Goal: Transaction & Acquisition: Purchase product/service

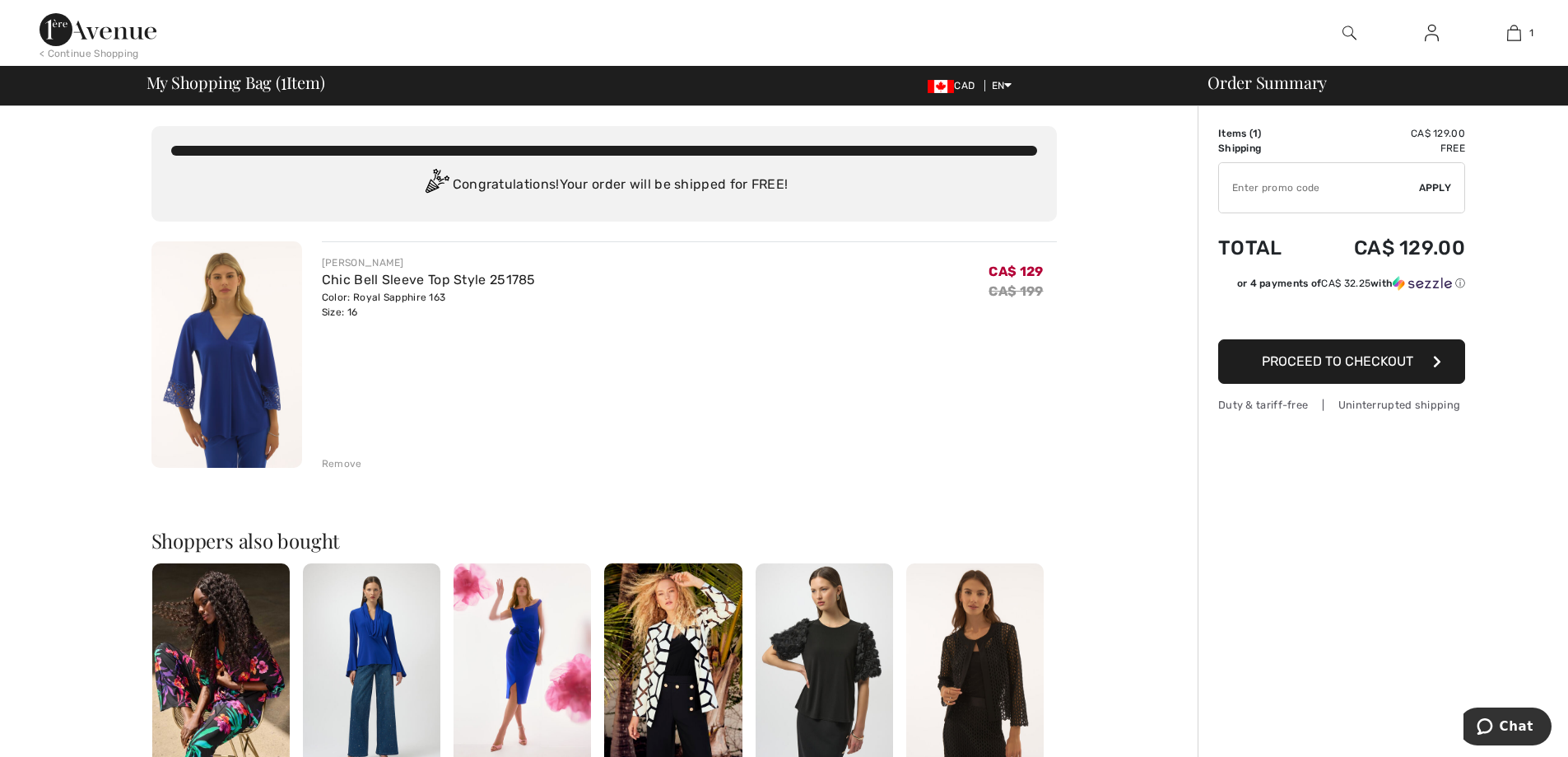
click at [1336, 363] on span "Proceed to Checkout" at bounding box center [1338, 361] width 152 height 16
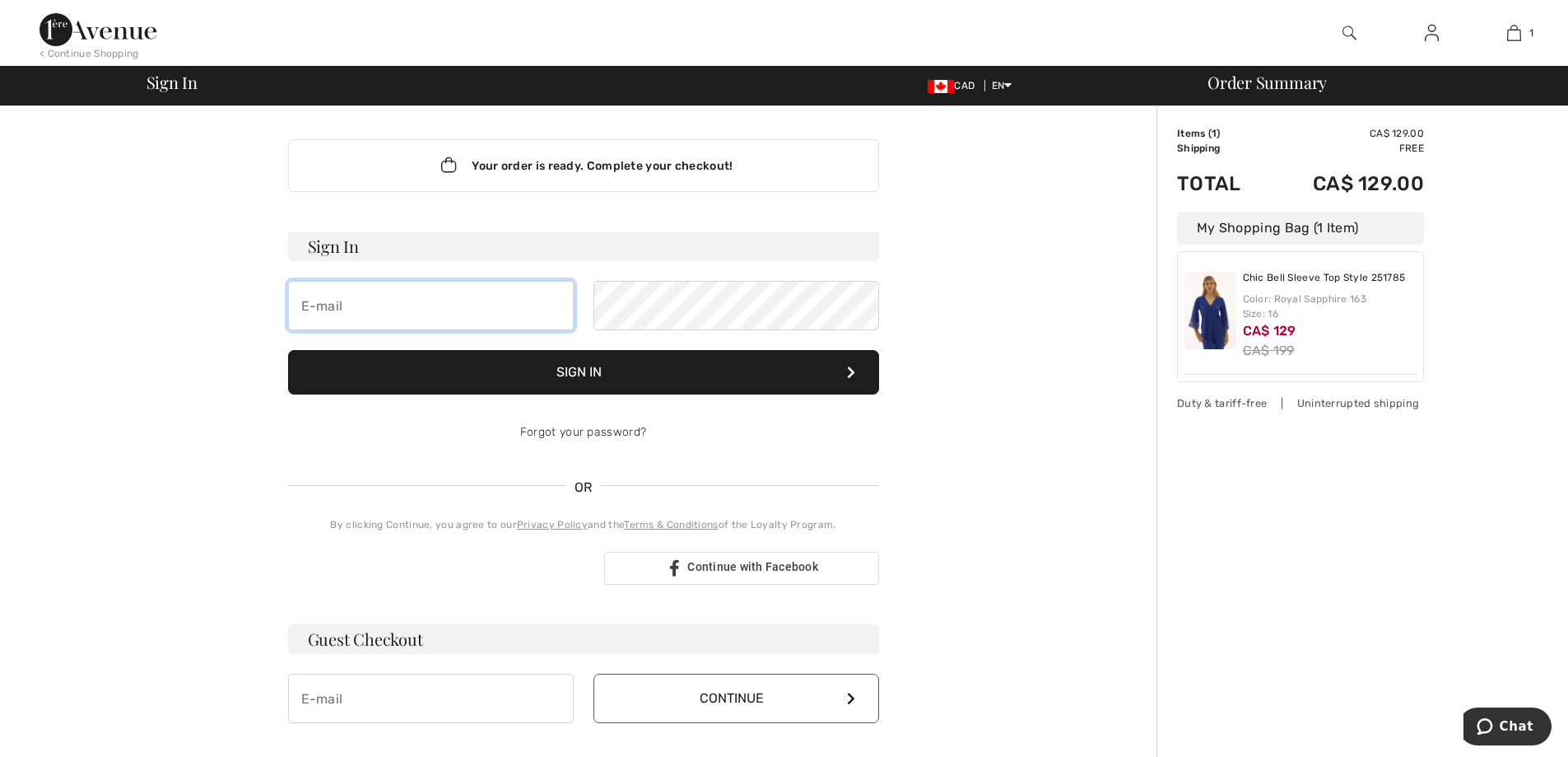
click at [384, 312] on input "email" at bounding box center [431, 305] width 285 height 49
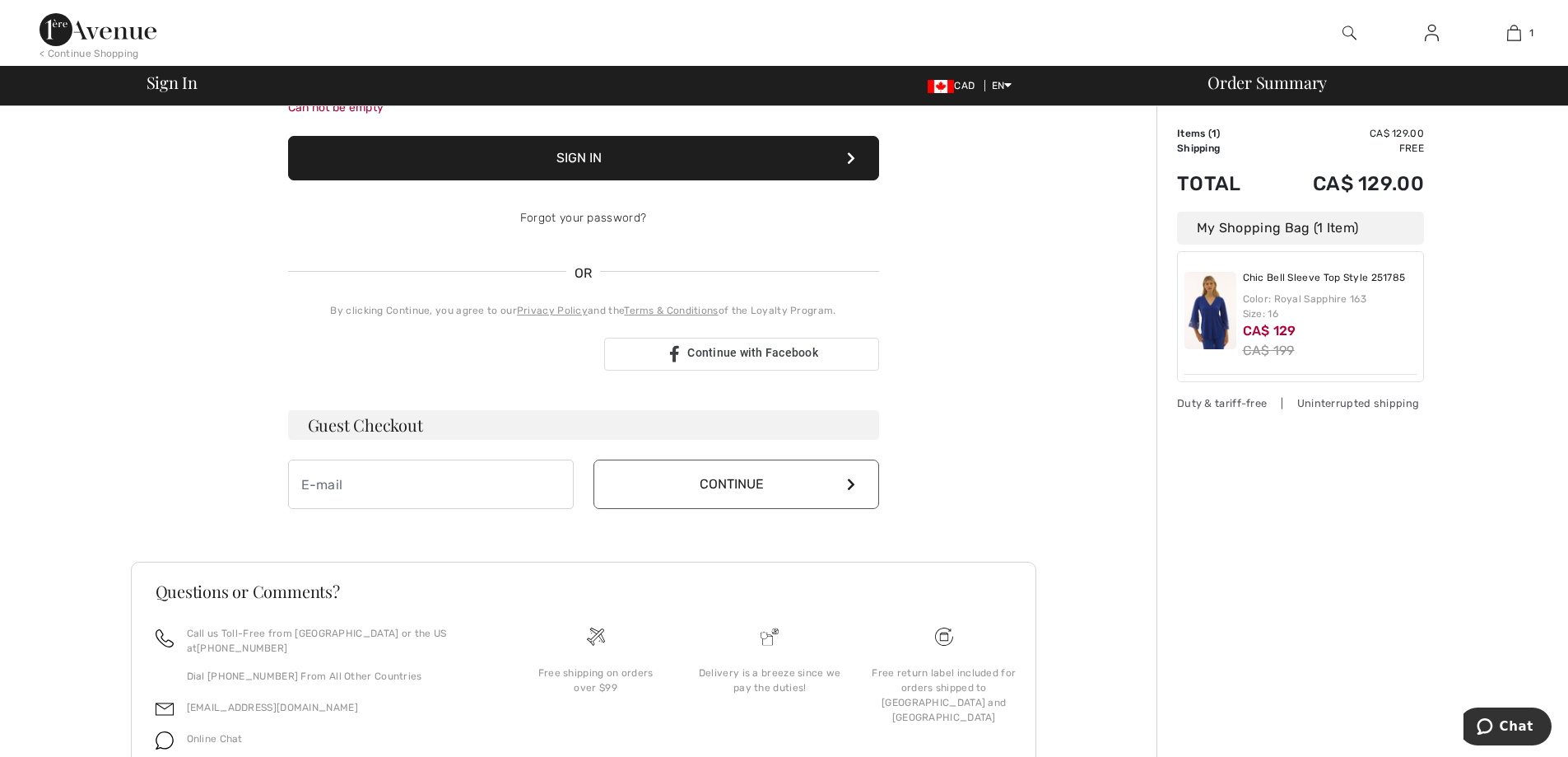
scroll to position [295, 0]
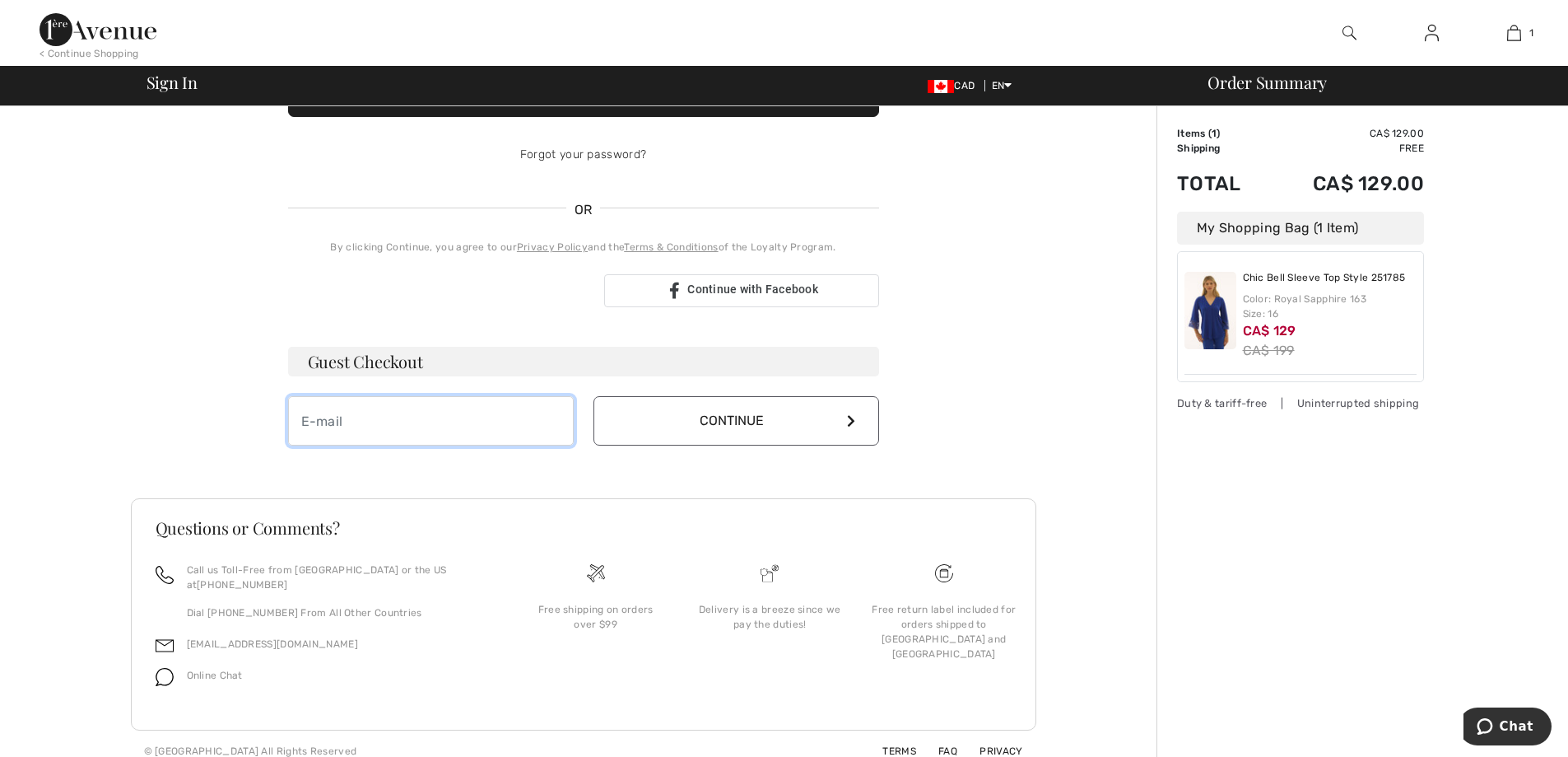
click at [402, 422] on input "email" at bounding box center [431, 420] width 285 height 49
type input "heatherhick2116@gmail.com"
click at [756, 418] on button "Continue" at bounding box center [736, 420] width 285 height 49
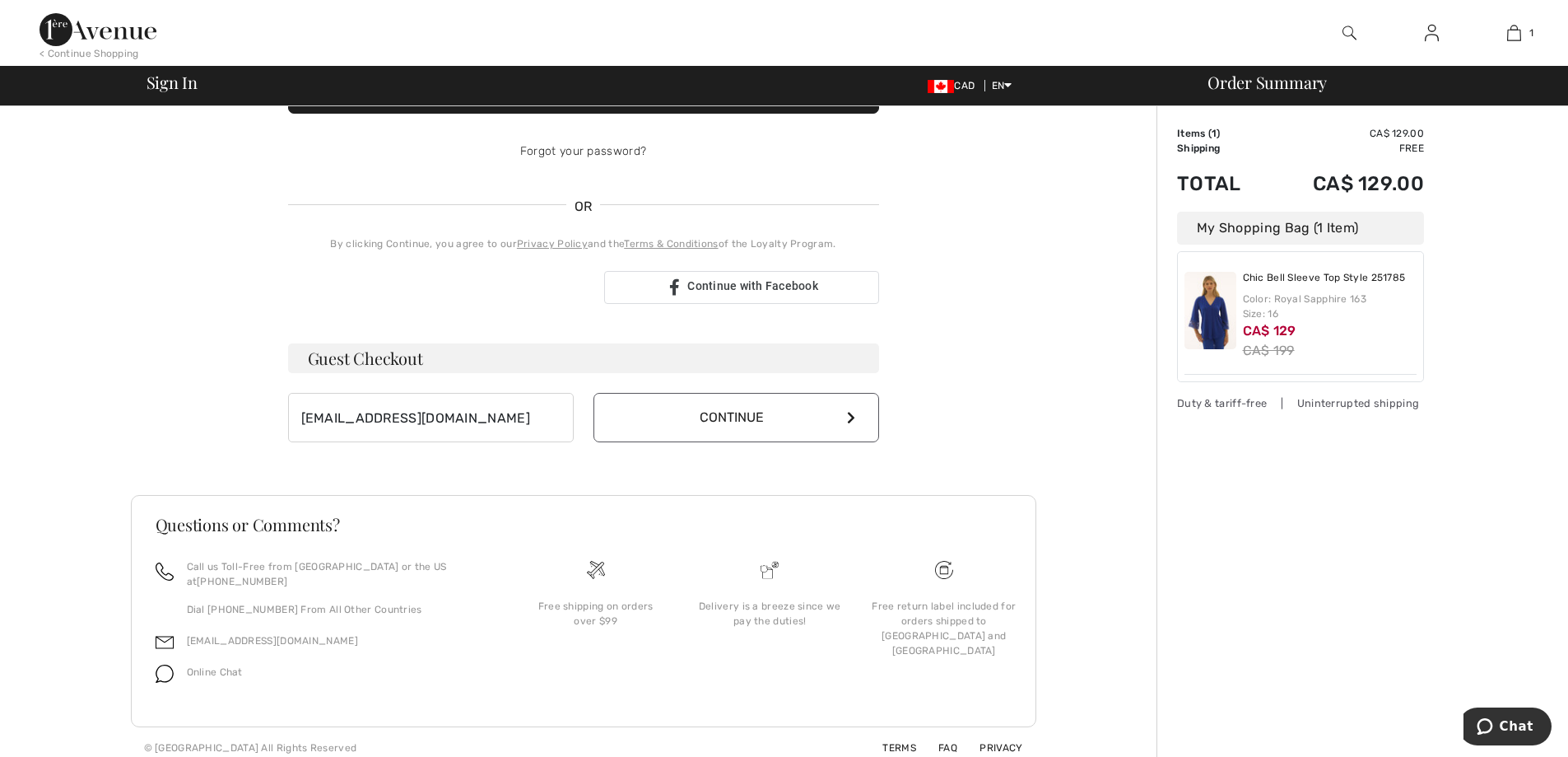
scroll to position [278, 0]
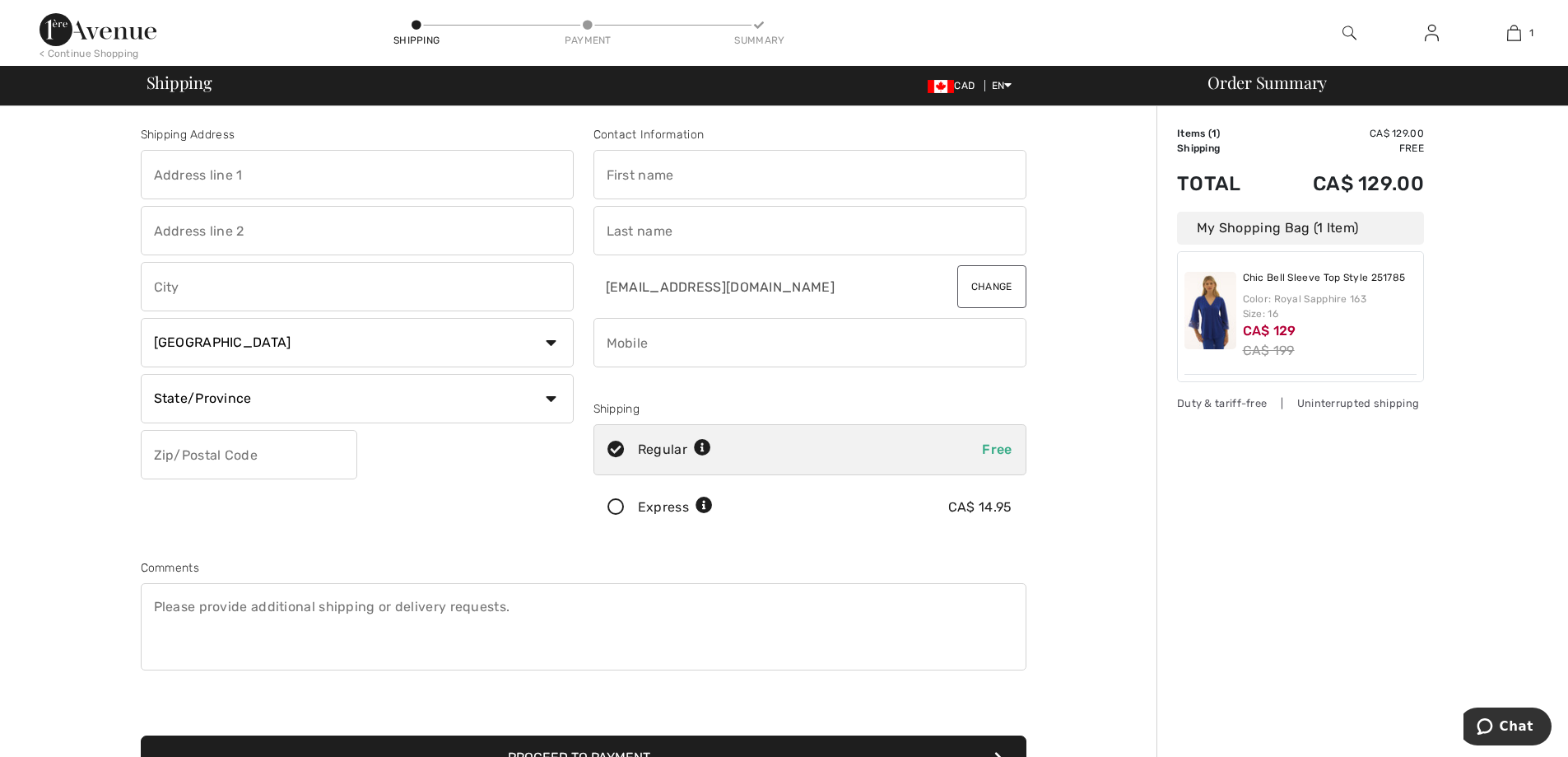
click at [304, 174] on input "text" at bounding box center [357, 174] width 433 height 49
type input "29-7115 Armour Link SW"
type input "Edmonton"
select select "AB"
type input "T6W 2V2"
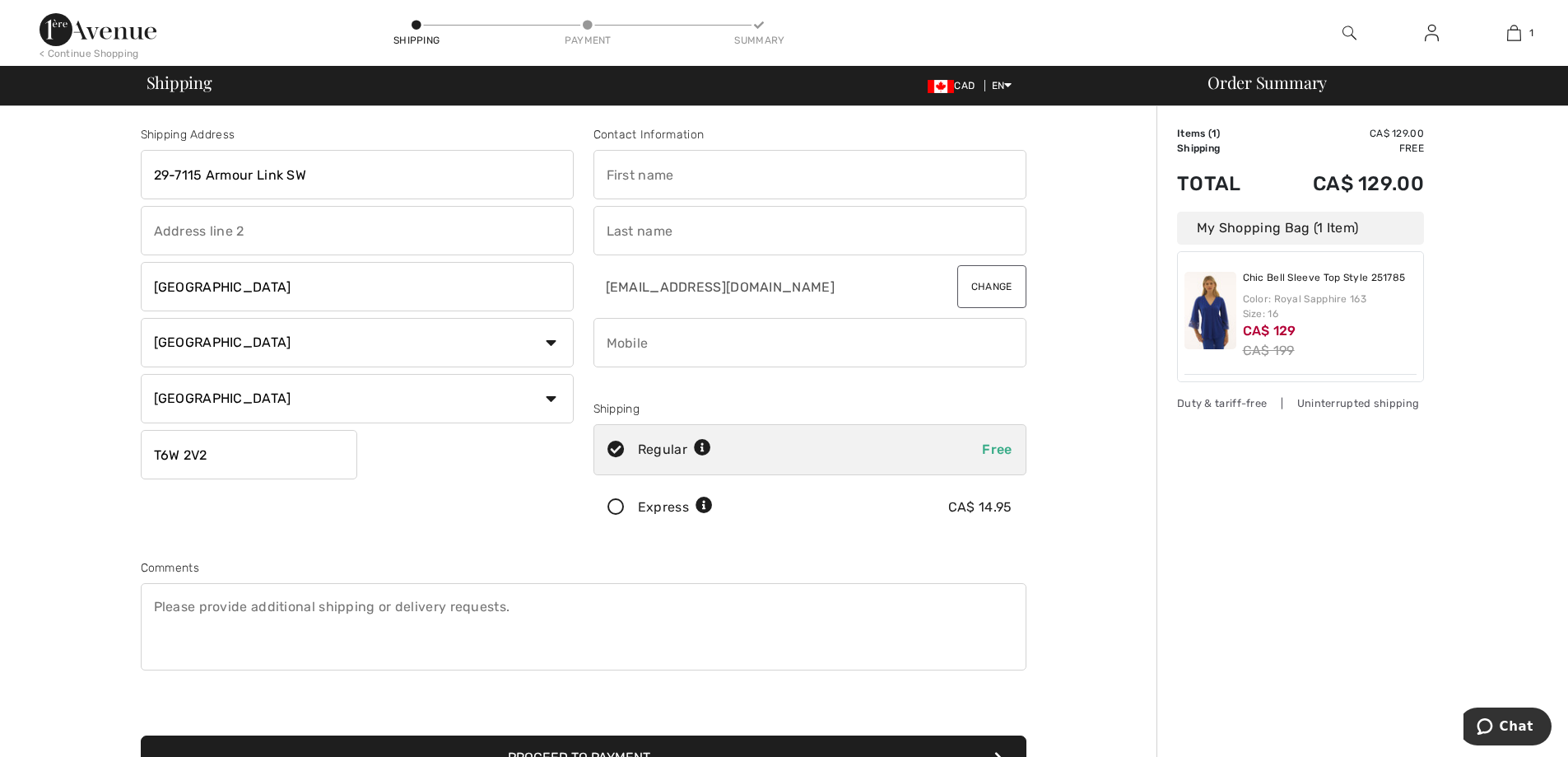
type input "Heather"
type input "Hick"
type input "5879917756"
type input "T6W2V2"
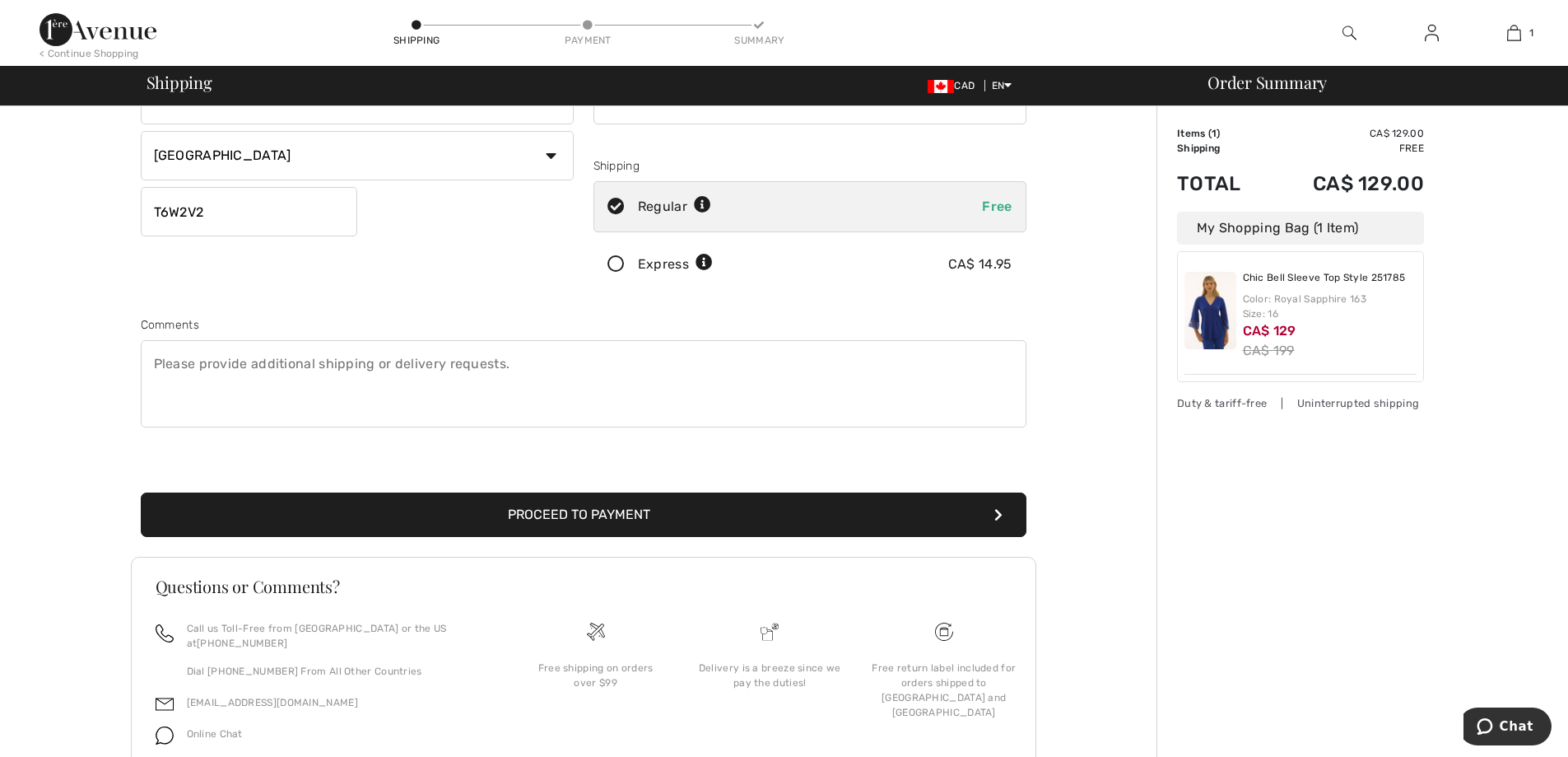
scroll to position [247, 0]
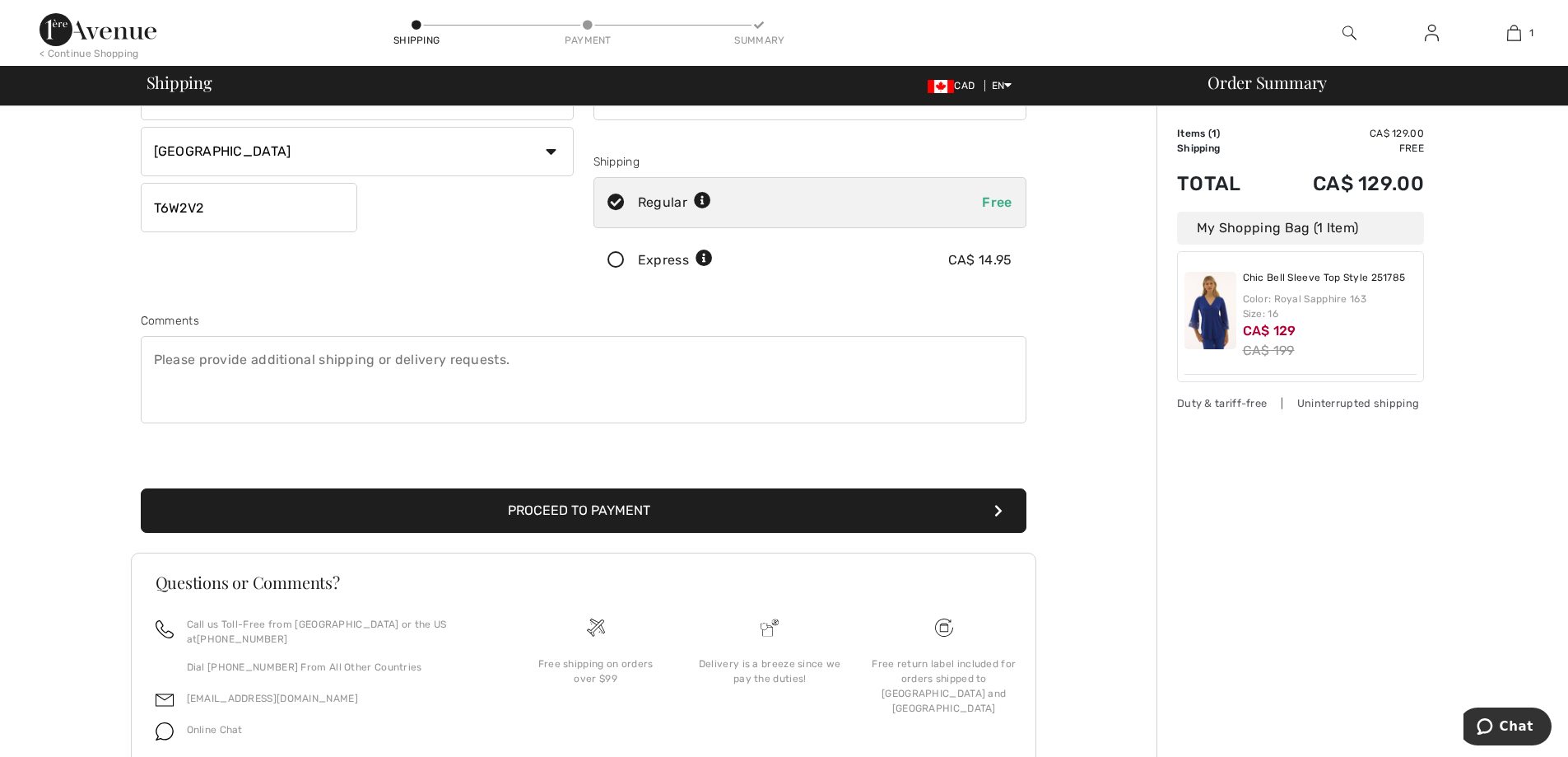
click at [624, 519] on button "Proceed to Payment" at bounding box center [584, 511] width 886 height 45
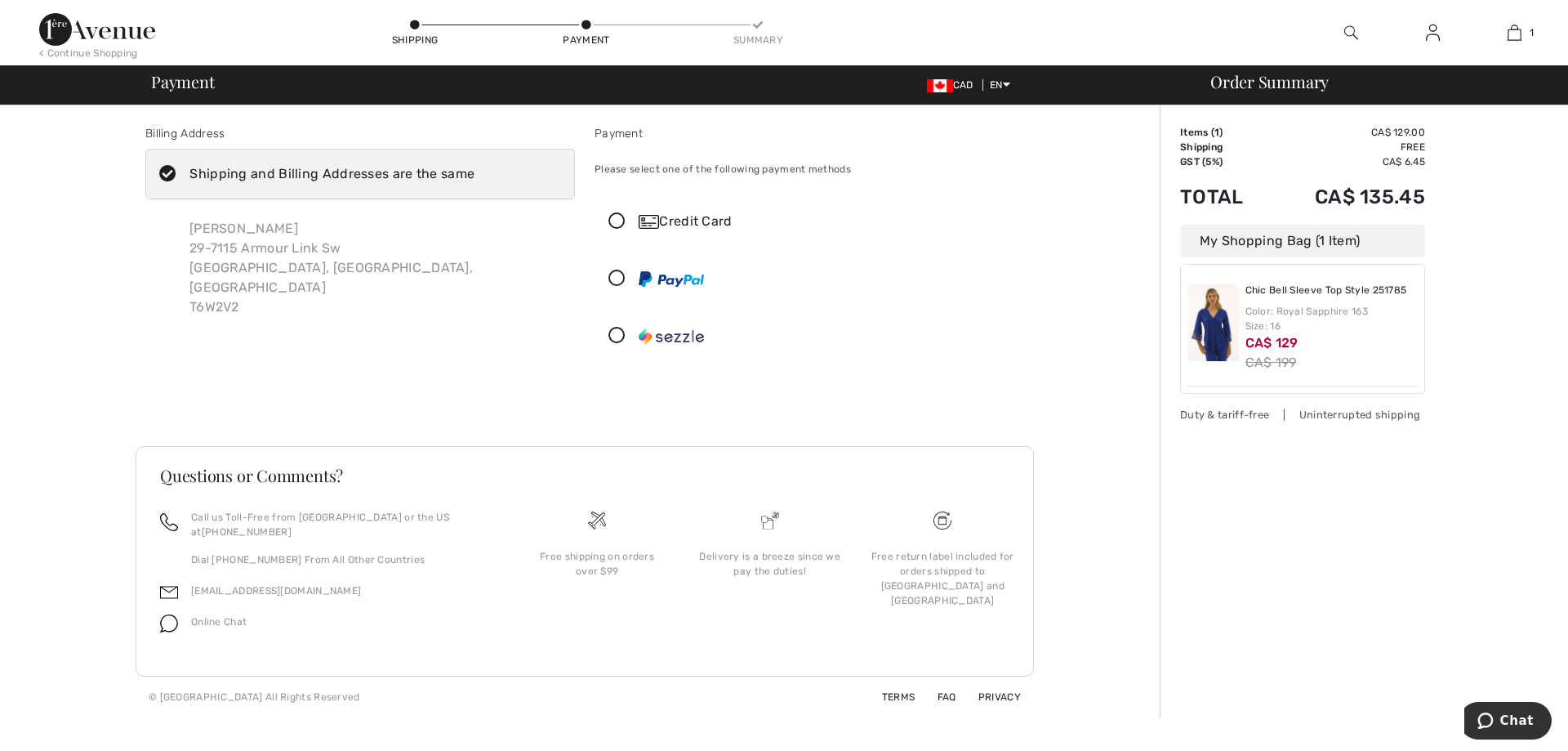
click at [680, 220] on div "Credit Card" at bounding box center [826, 221] width 374 height 19
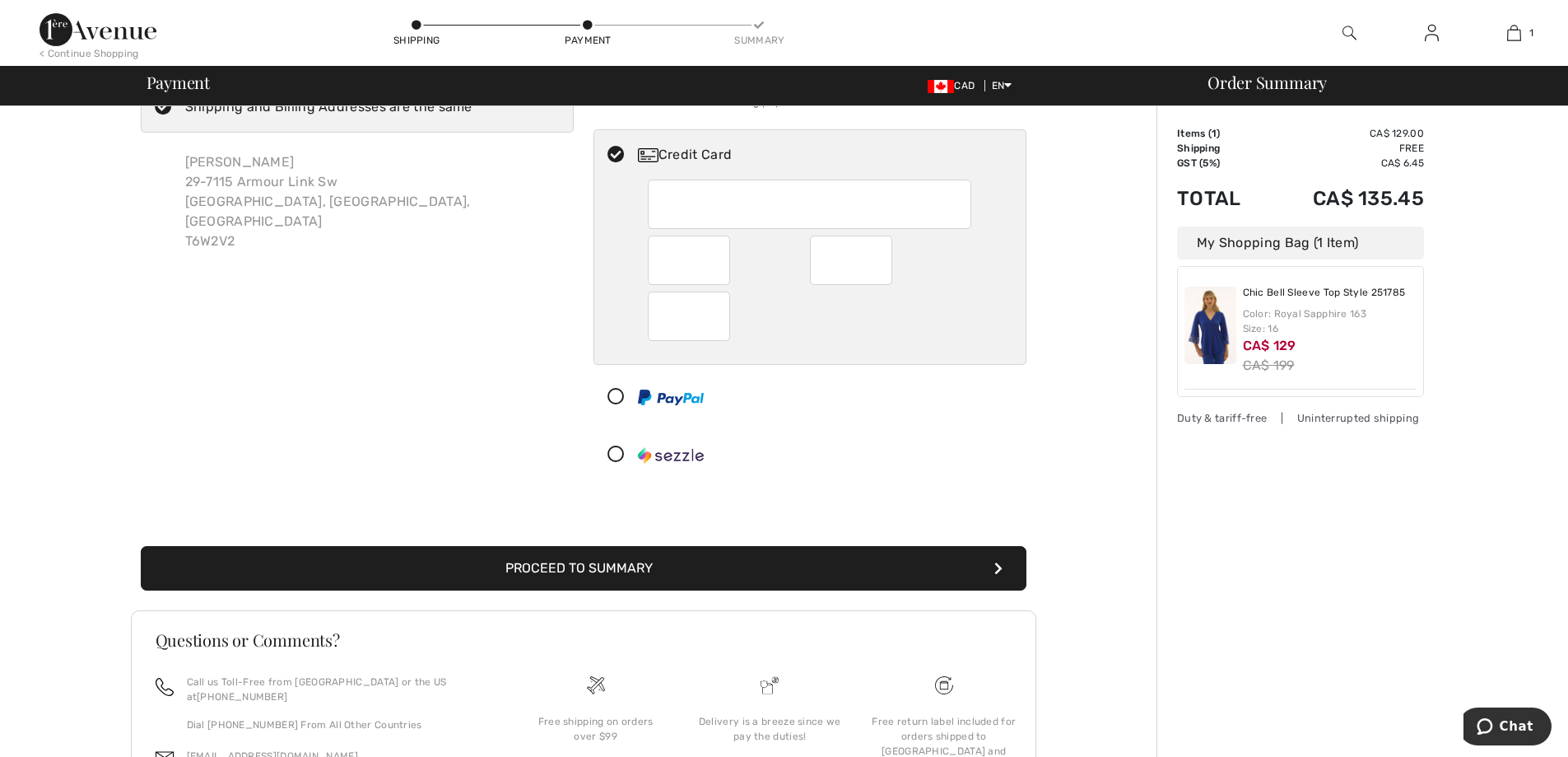
scroll to position [165, 0]
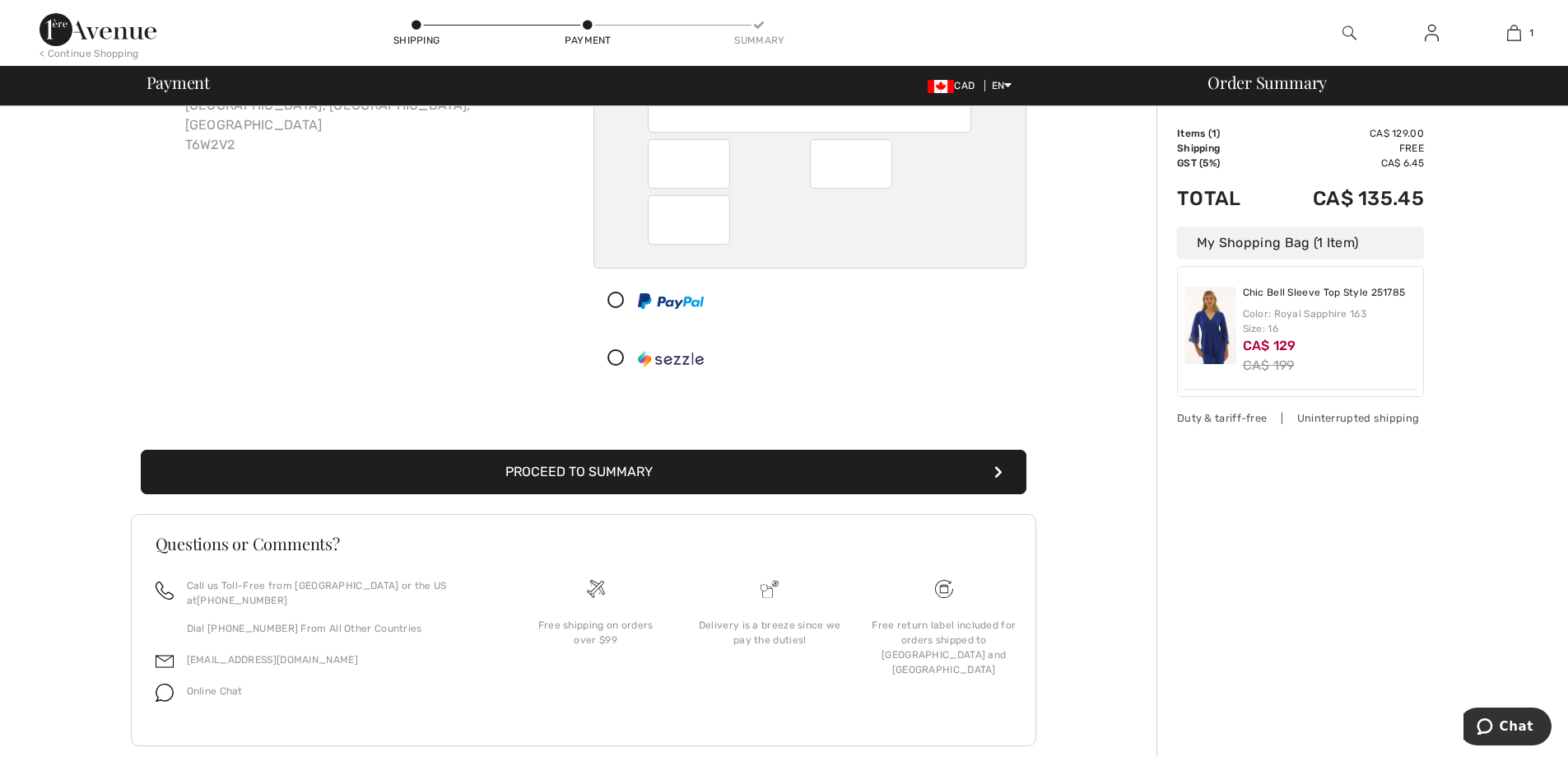
click at [688, 478] on button "Proceed to Summary" at bounding box center [584, 472] width 886 height 45
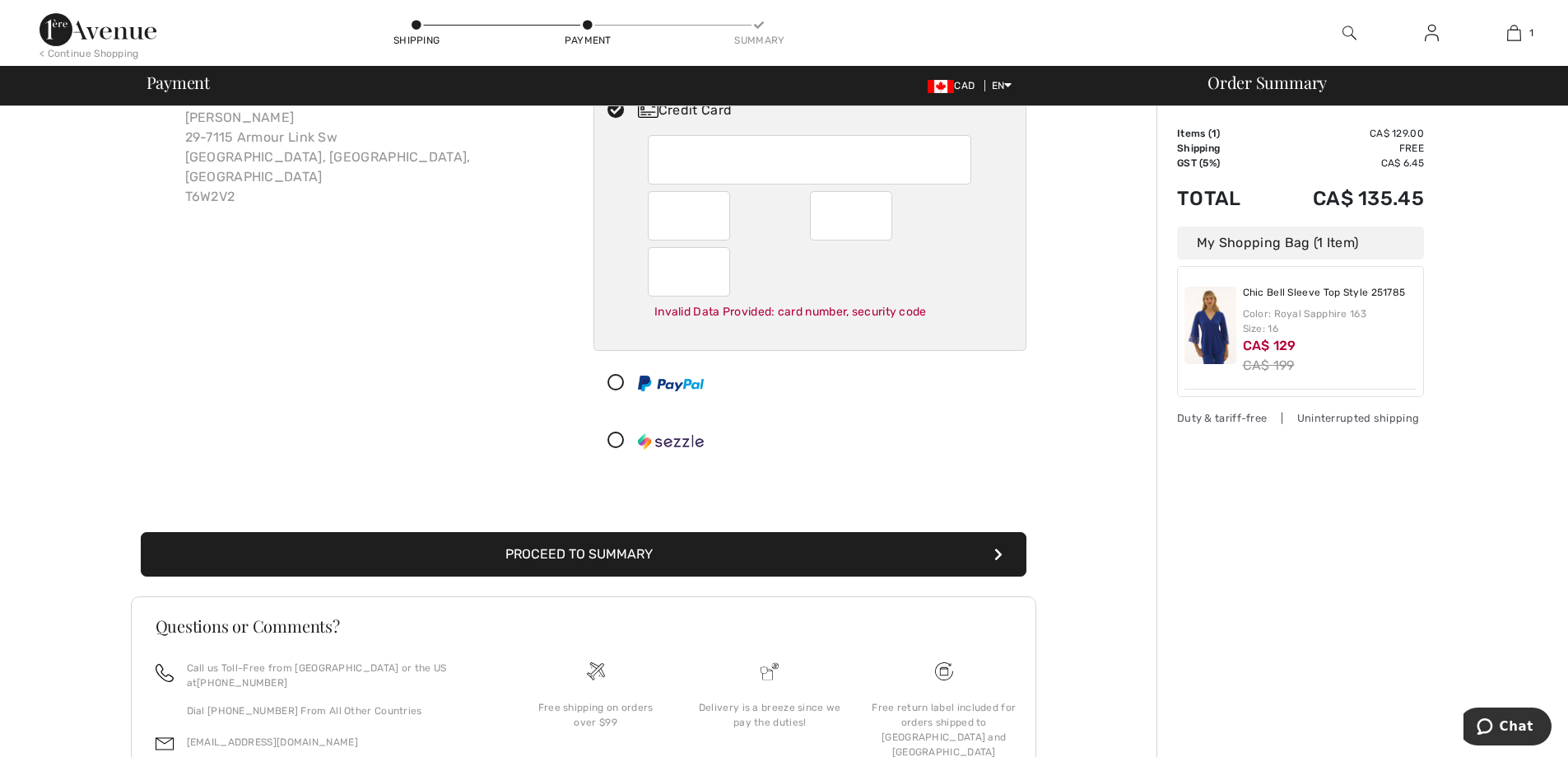
scroll to position [66, 0]
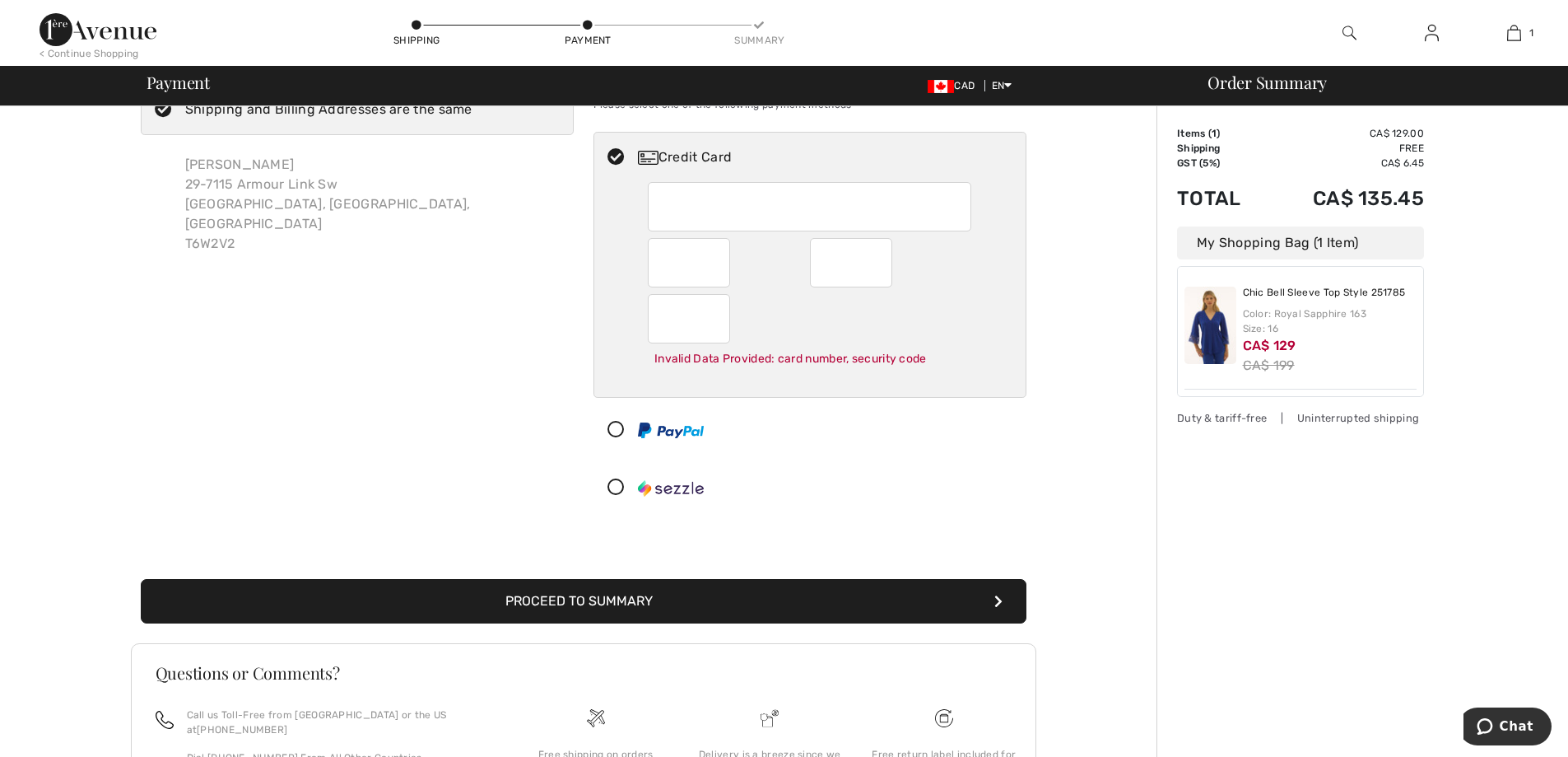
click at [775, 363] on div "Invalid Data Provided: card number, security code" at bounding box center [809, 358] width 323 height 31
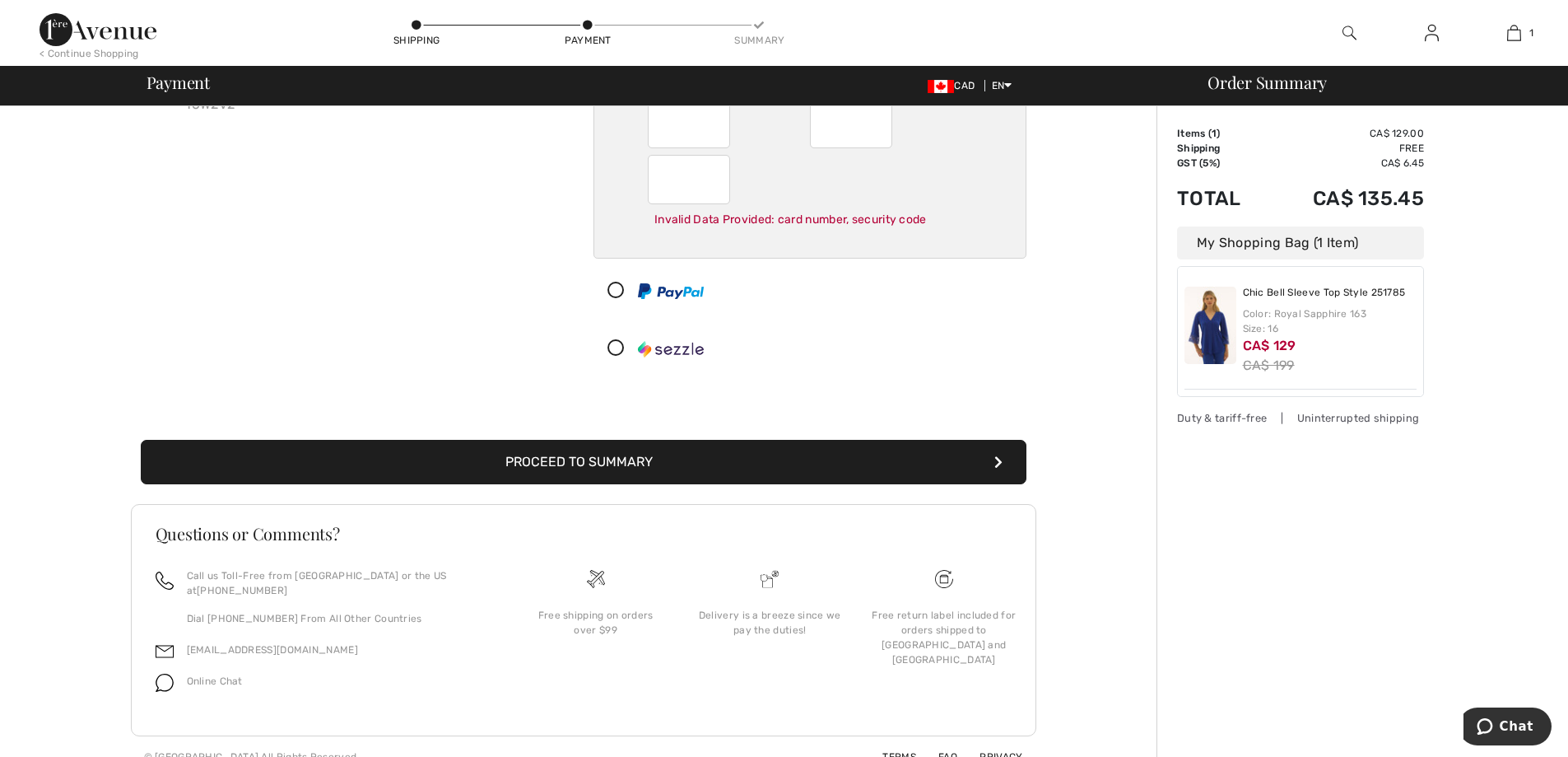
scroll to position [211, 0]
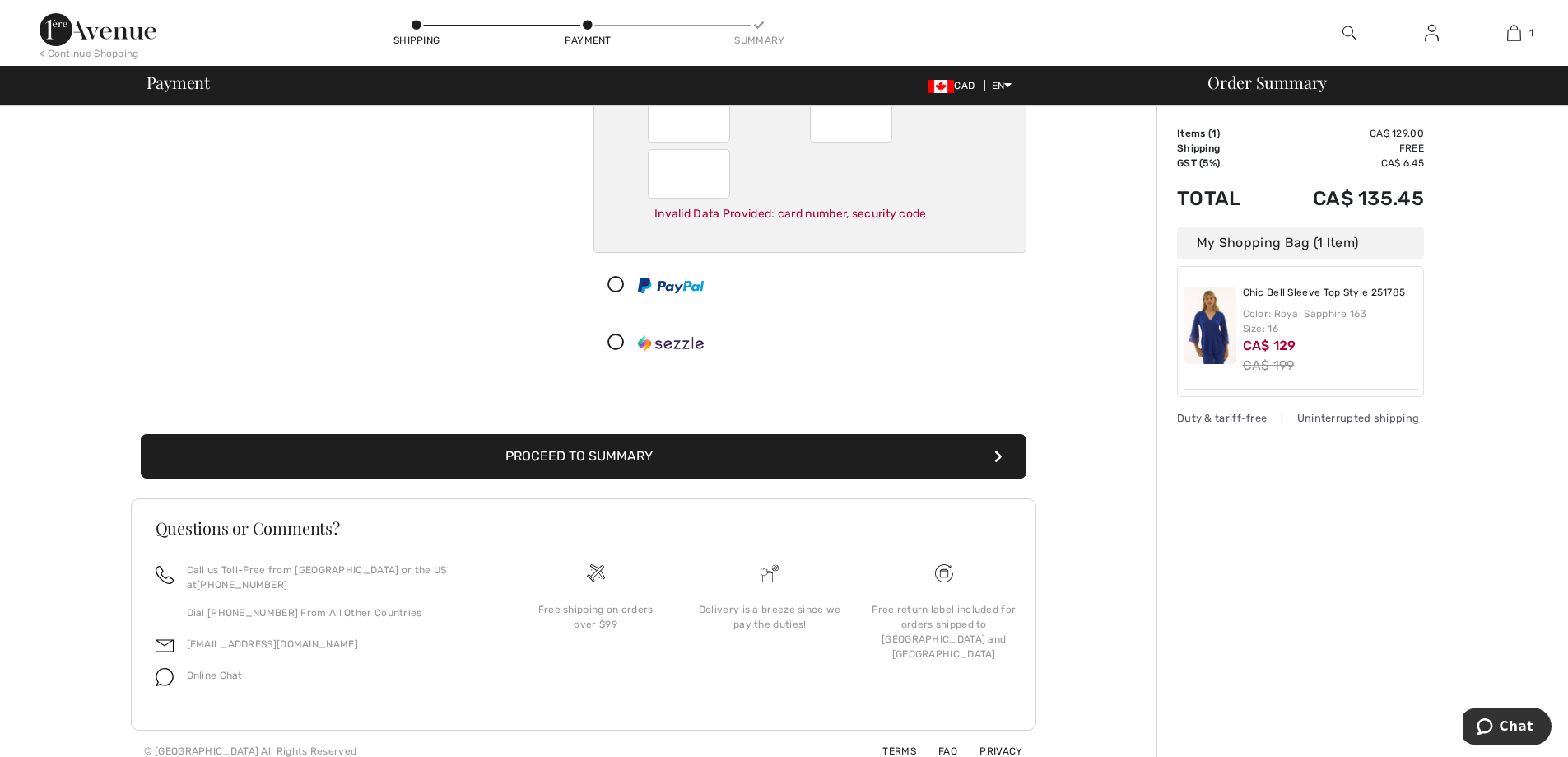
click at [662, 450] on button "Proceed to Summary" at bounding box center [584, 456] width 886 height 45
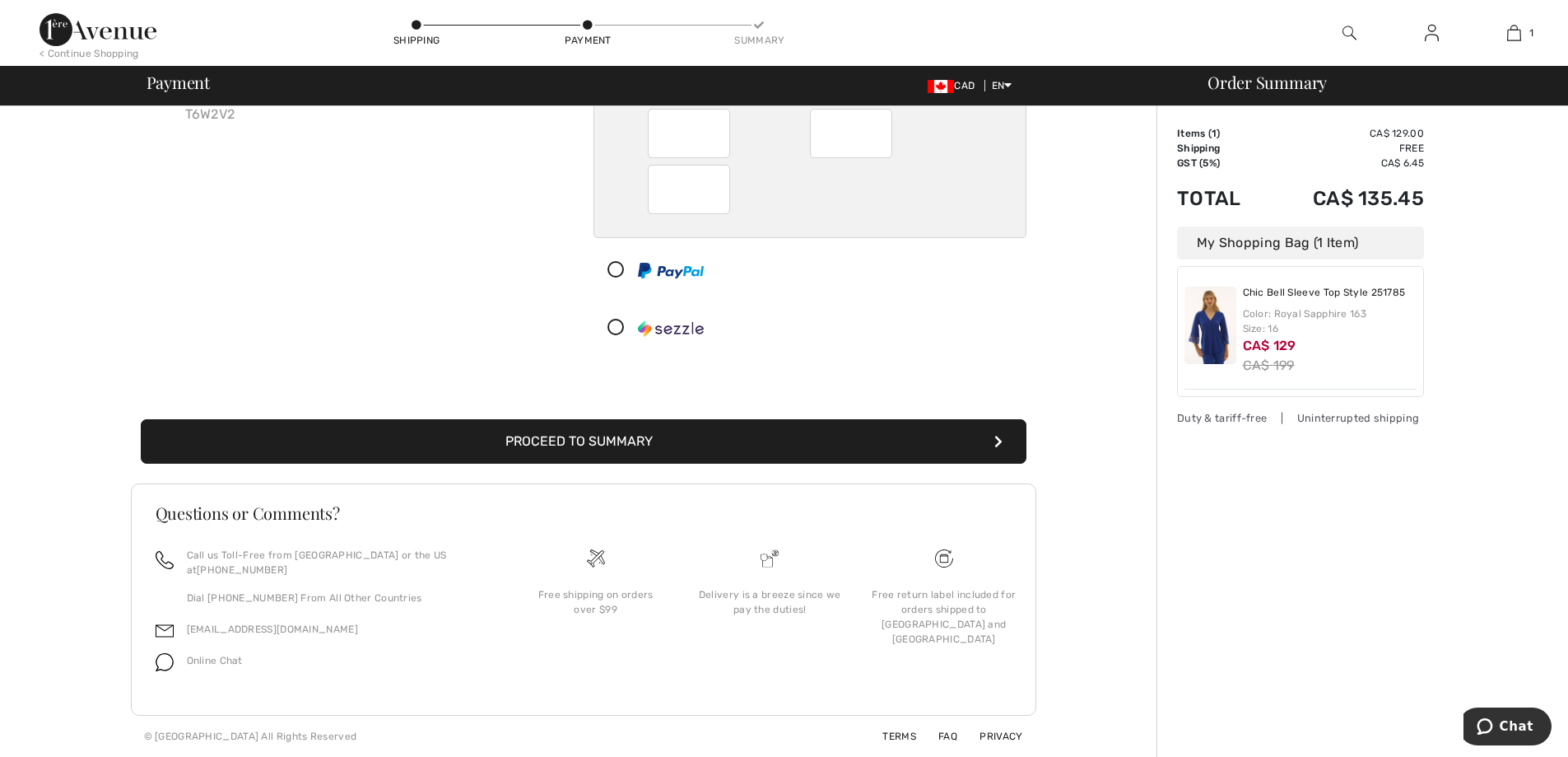
scroll to position [180, 0]
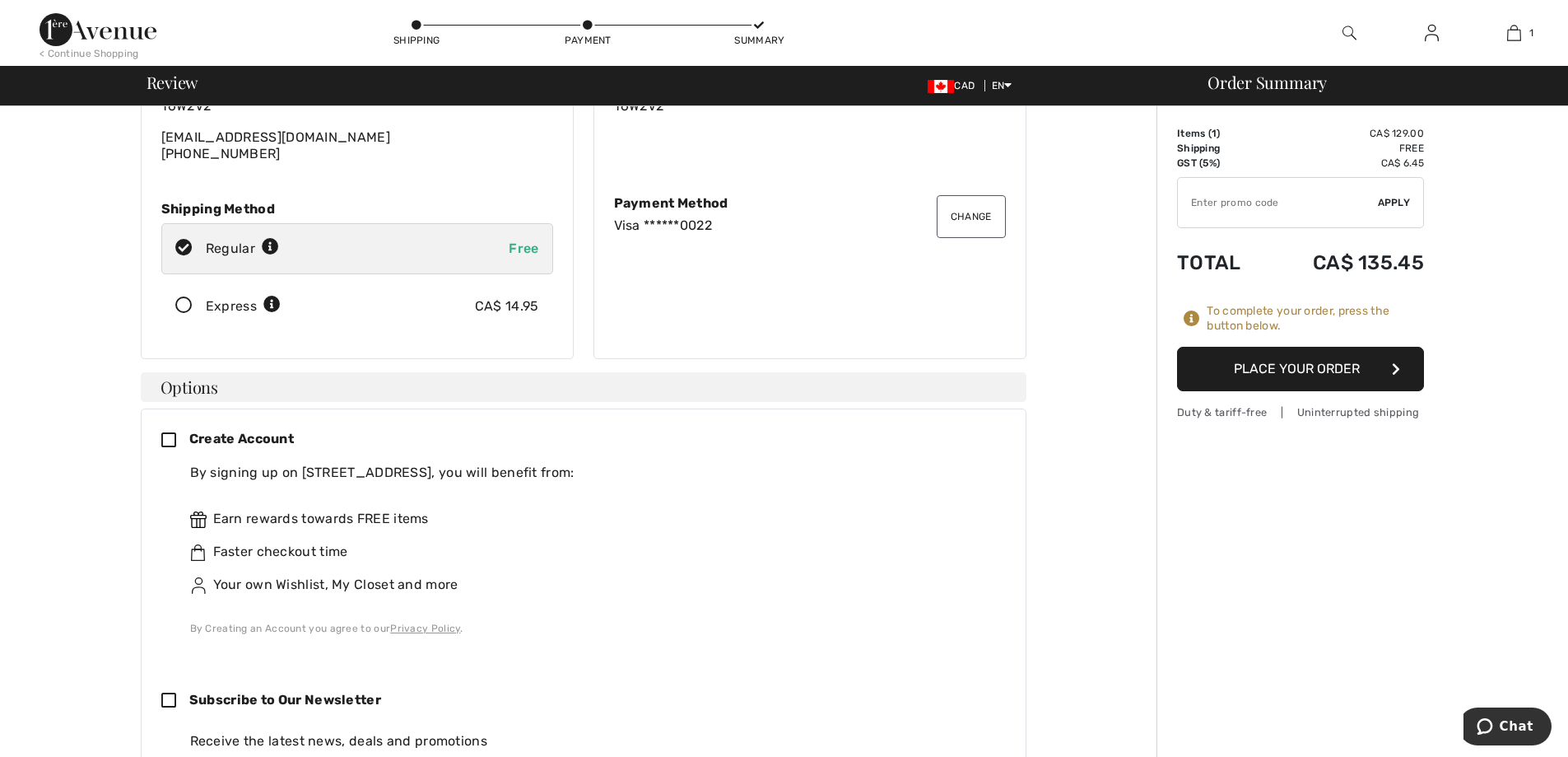
scroll to position [165, 0]
click at [1244, 200] on input "TEXT" at bounding box center [1278, 202] width 200 height 49
type input "NEW15"
click at [1384, 200] on span "Apply" at bounding box center [1394, 202] width 33 height 15
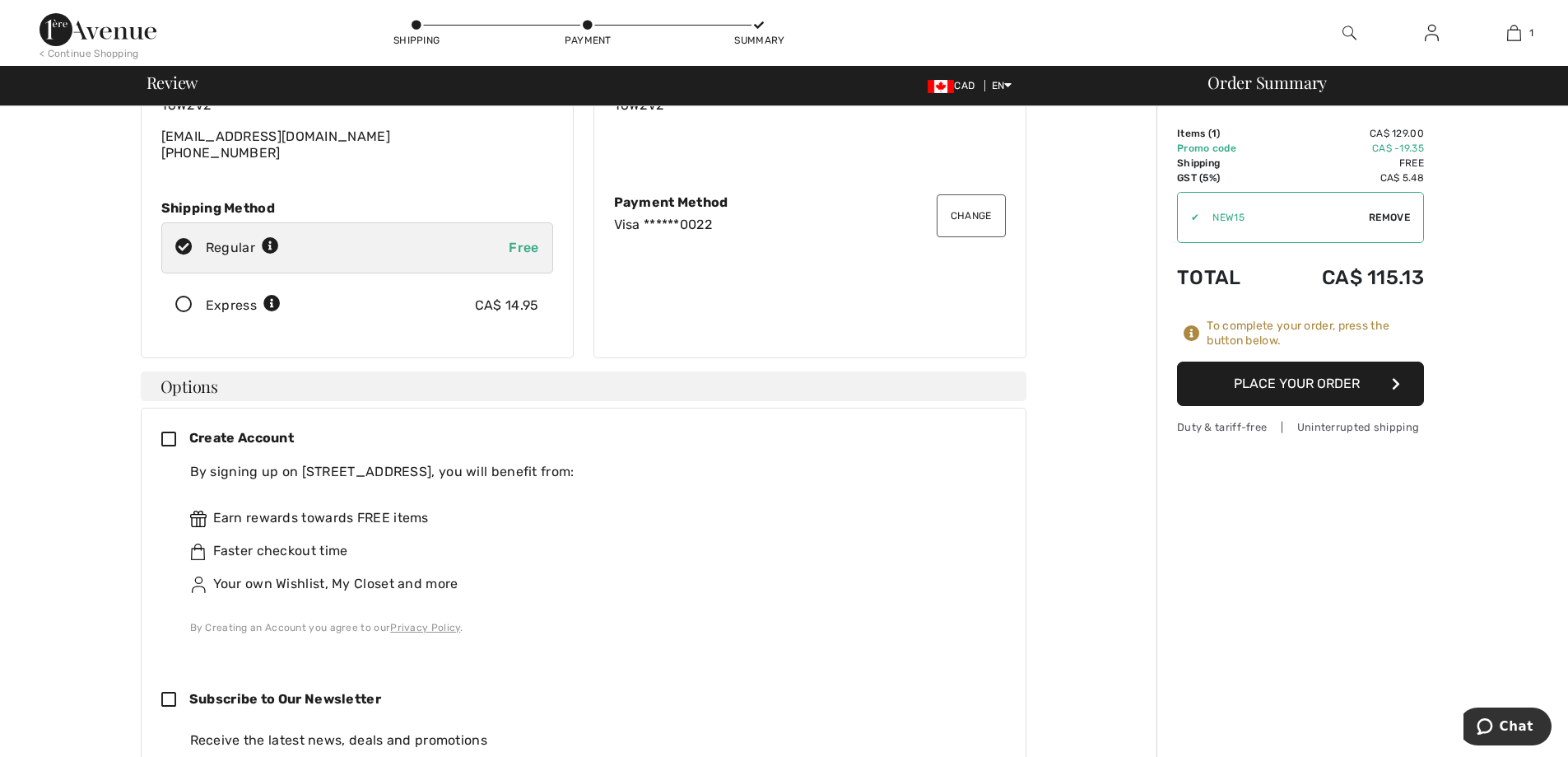
click at [1300, 380] on button "Place Your Order" at bounding box center [1300, 384] width 247 height 45
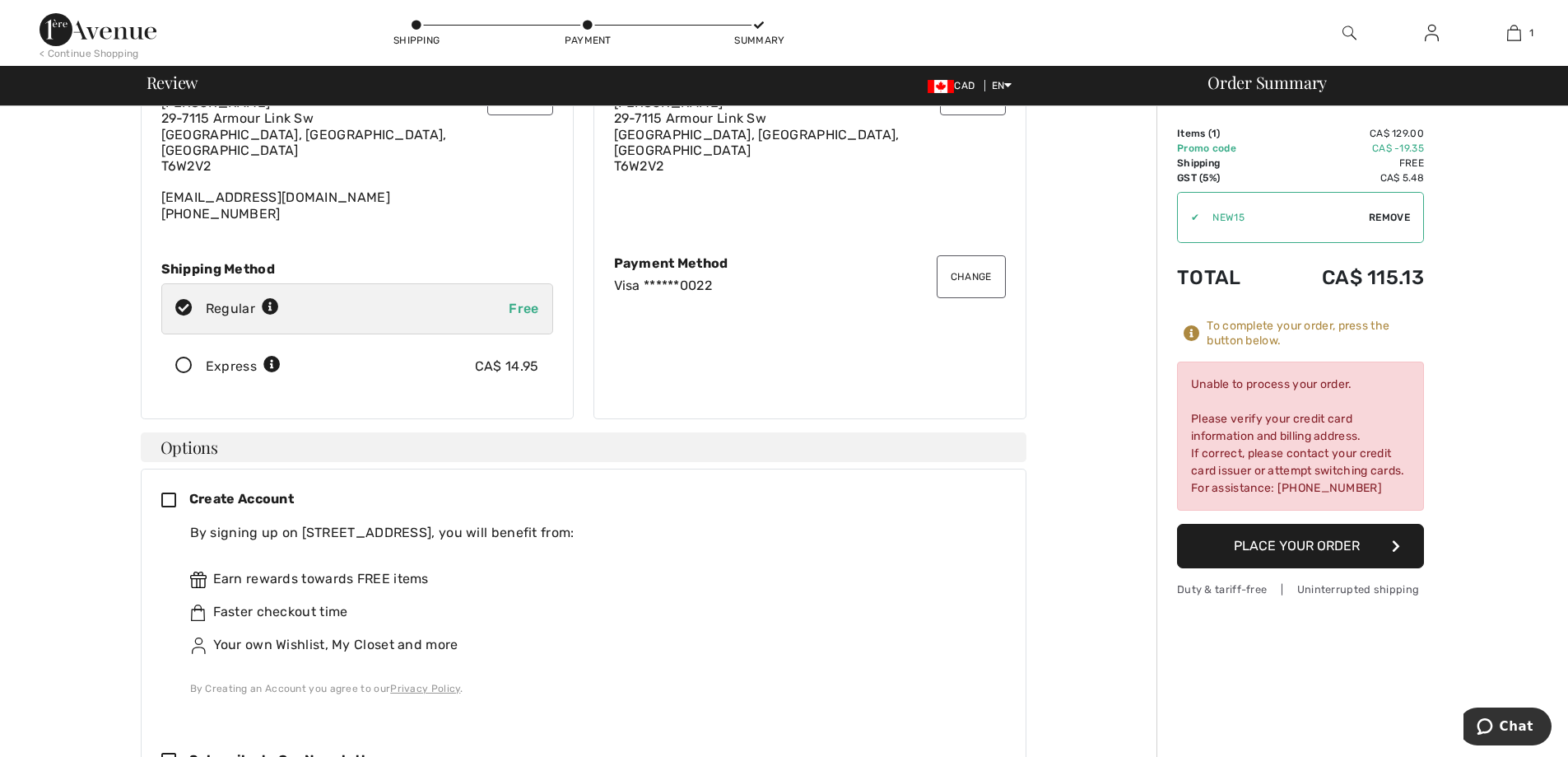
scroll to position [0, 0]
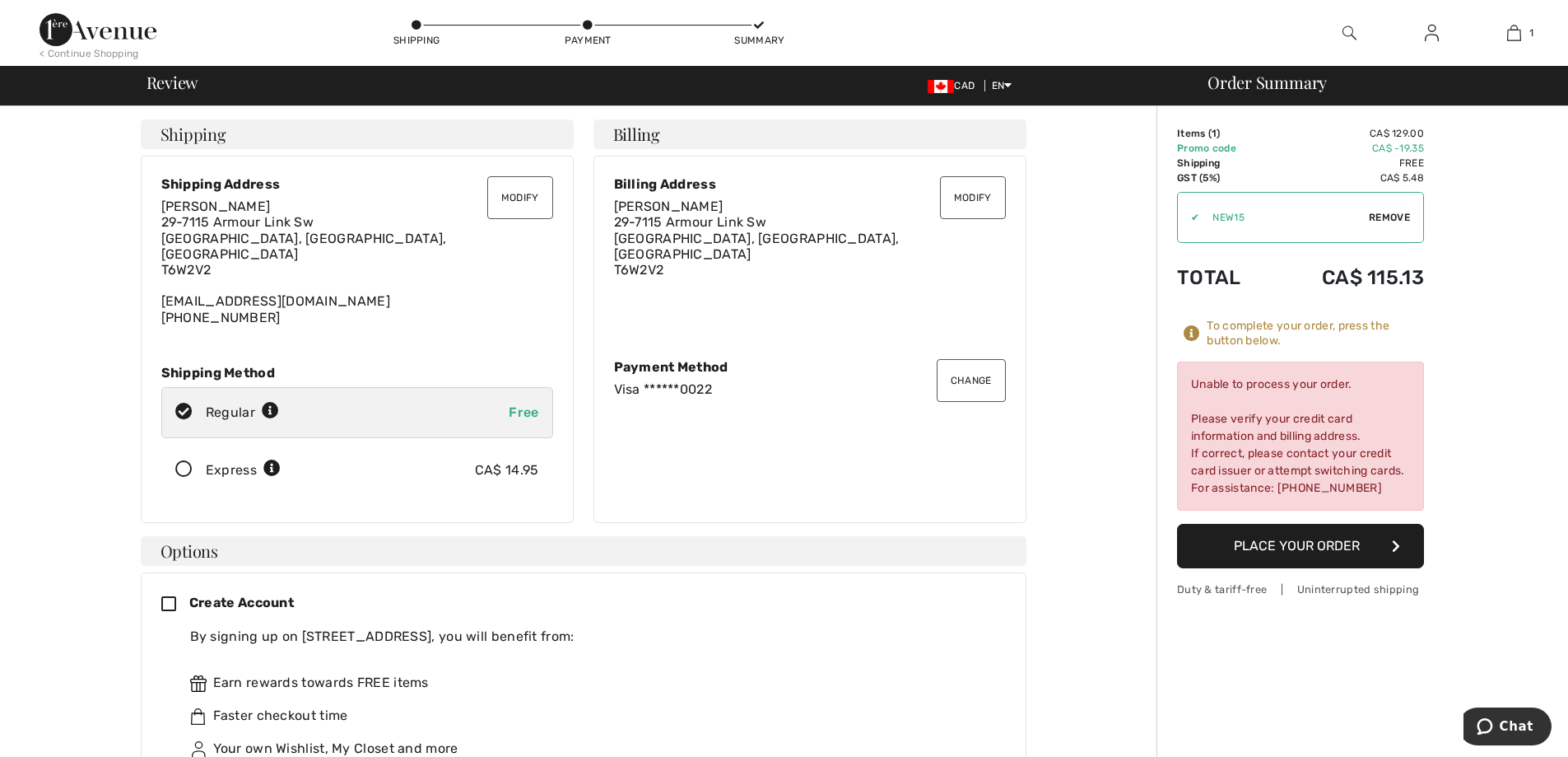
click at [959, 376] on button "Change" at bounding box center [971, 380] width 69 height 43
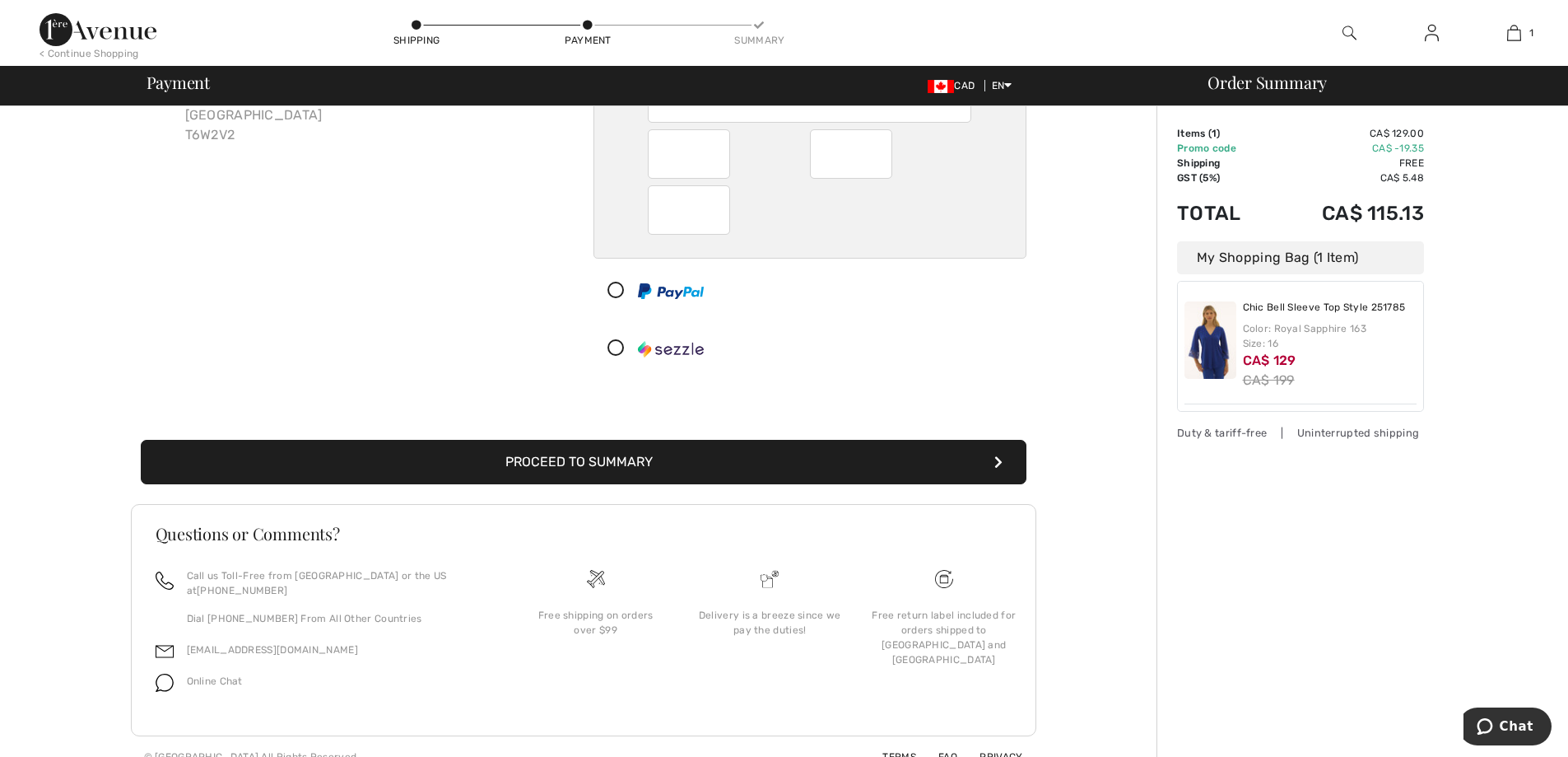
scroll to position [180, 0]
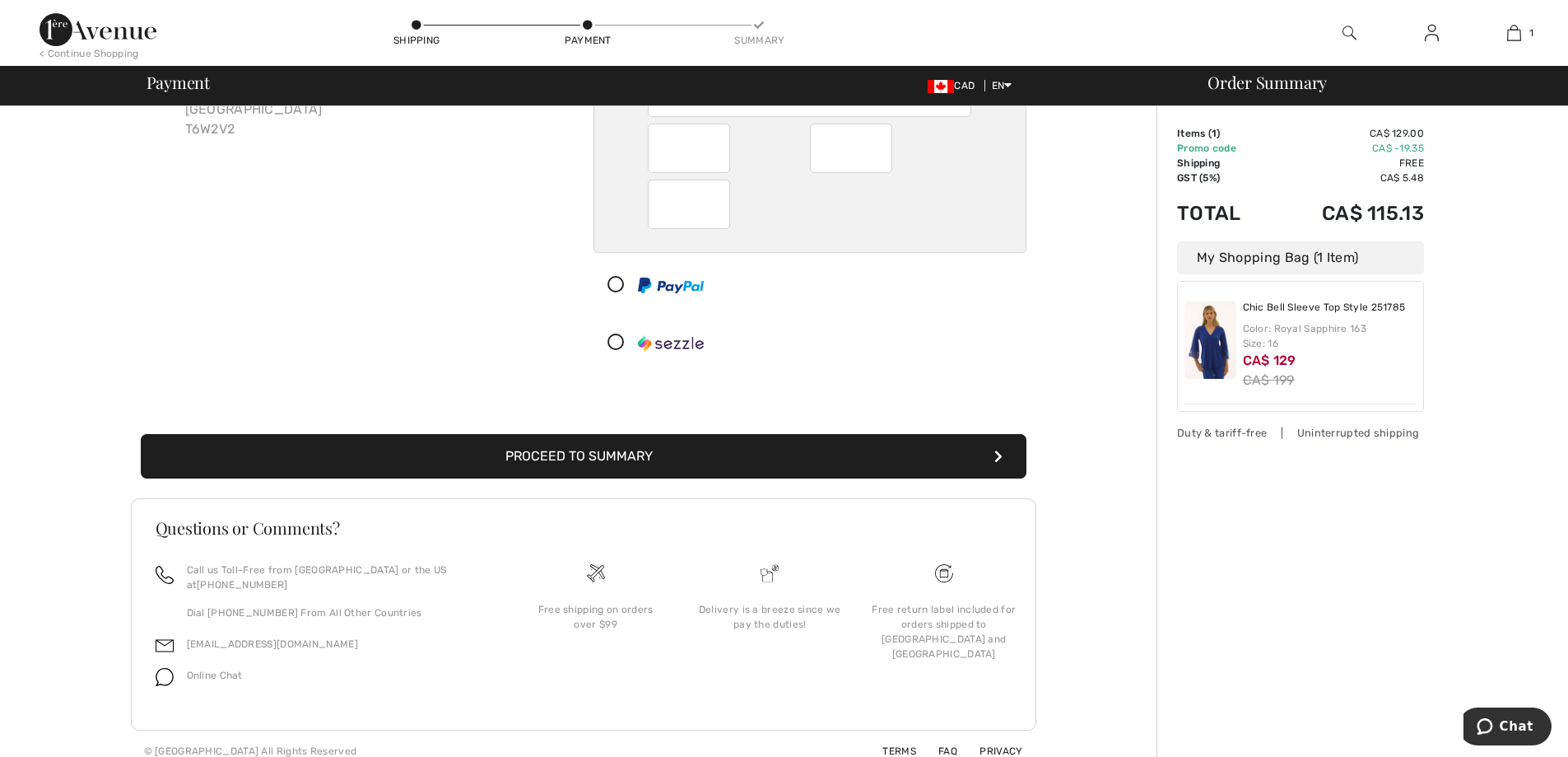
click at [791, 461] on button "Proceed to Summary" at bounding box center [584, 456] width 886 height 45
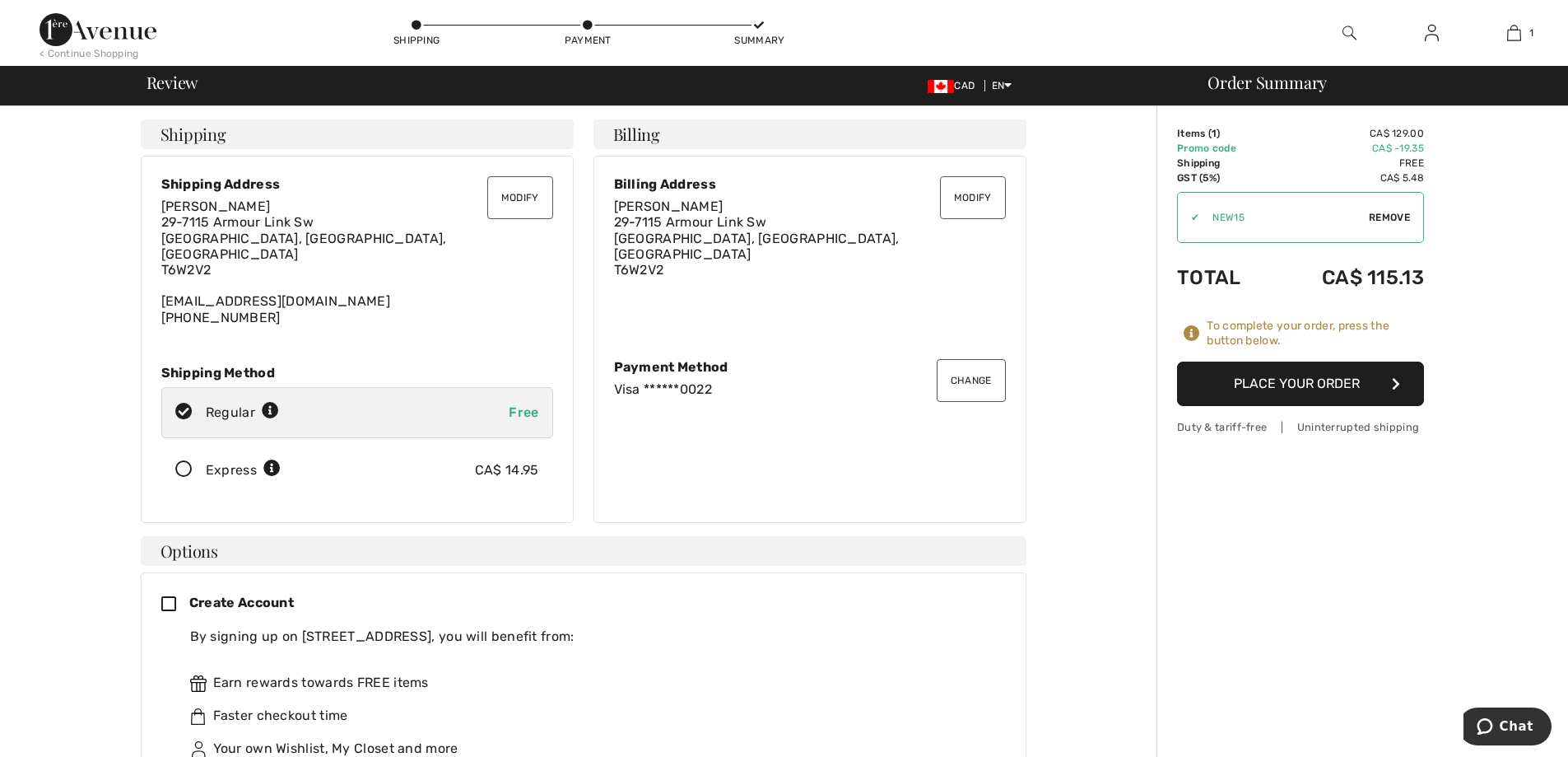
click at [1296, 383] on button "Place Your Order" at bounding box center [1300, 384] width 247 height 45
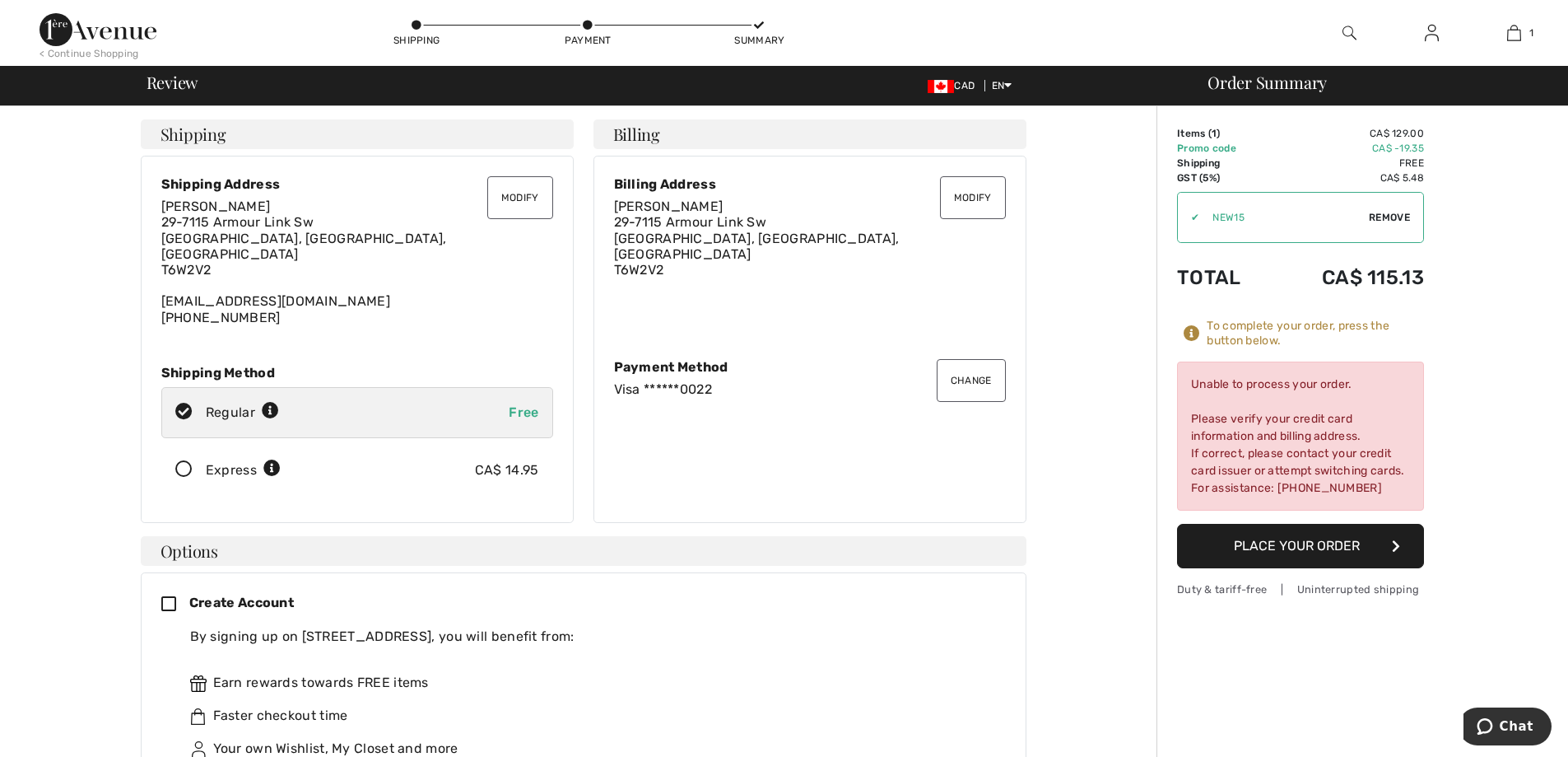
click at [968, 373] on button "Change" at bounding box center [971, 380] width 69 height 43
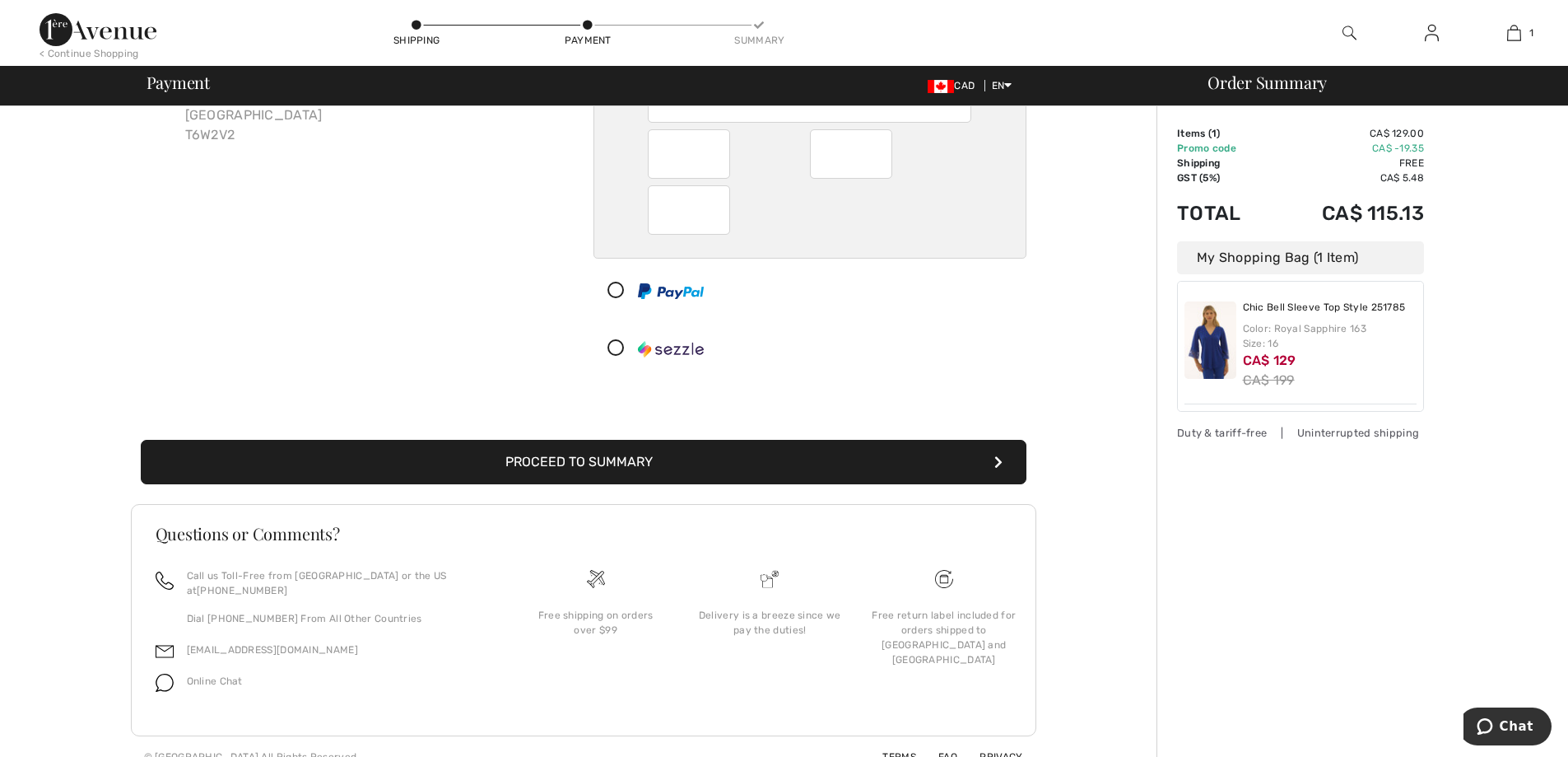
scroll to position [180, 0]
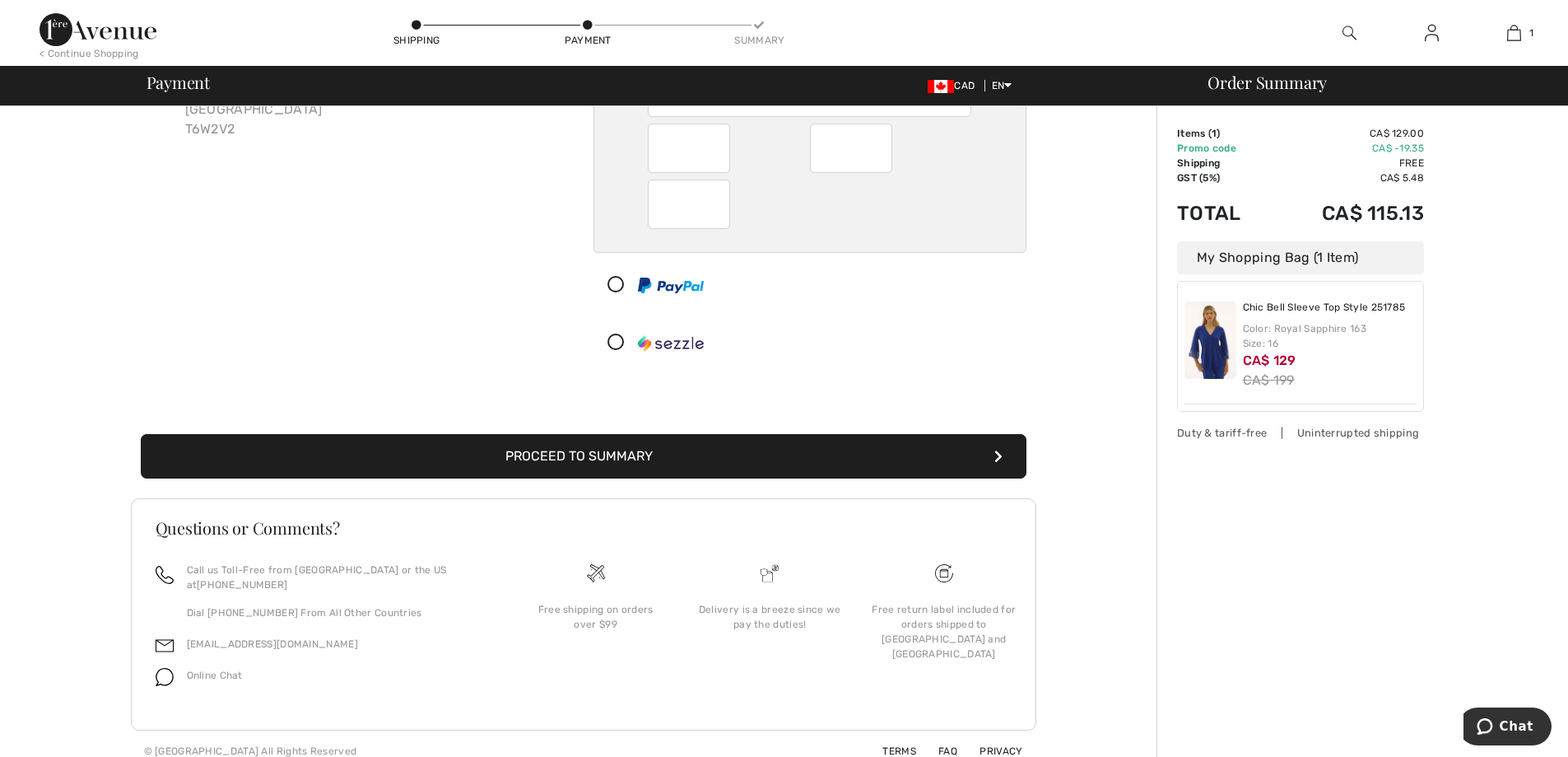
click at [583, 457] on button "Proceed to Summary" at bounding box center [584, 456] width 886 height 45
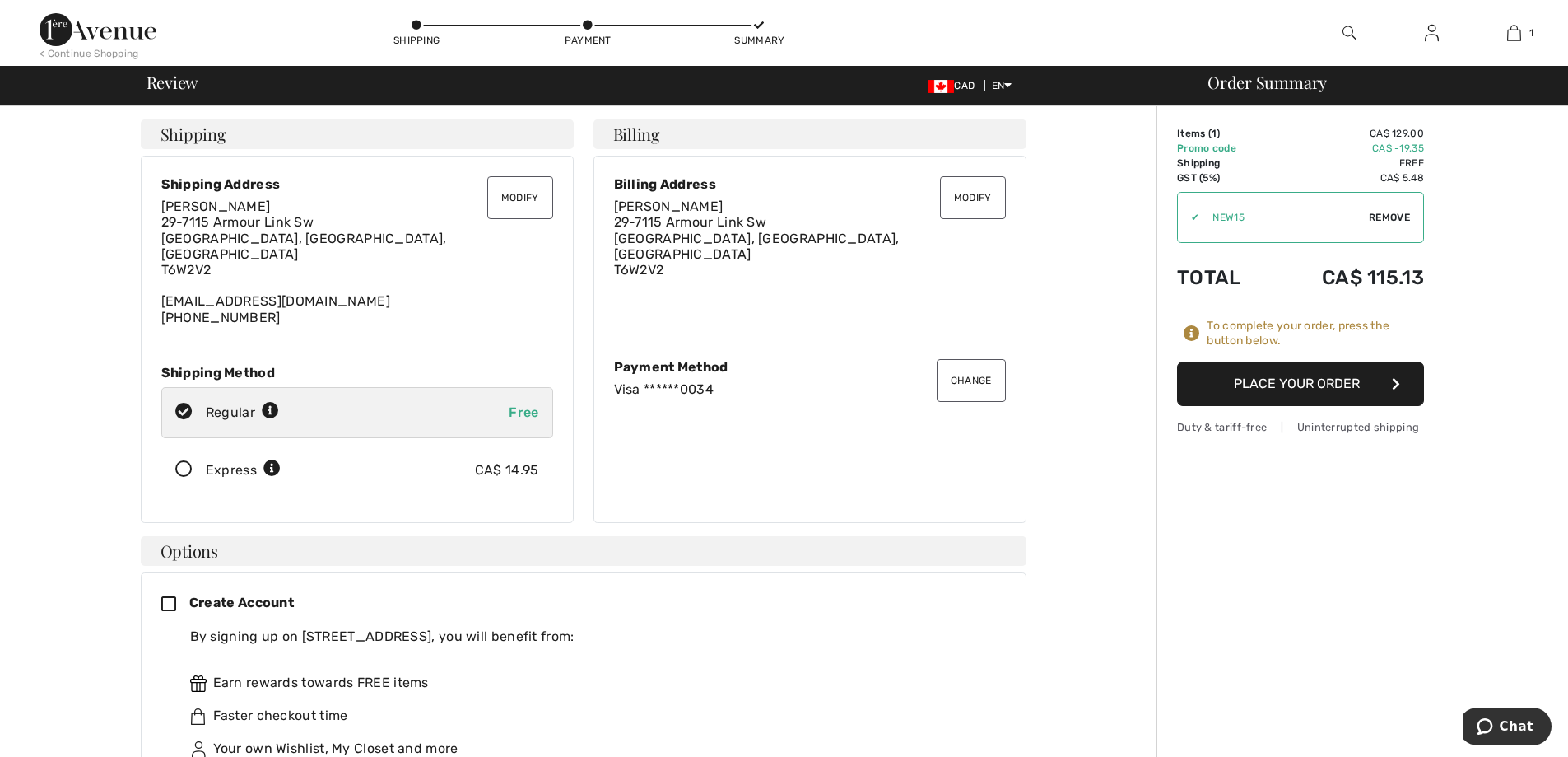
click at [1273, 376] on button "Place Your Order" at bounding box center [1300, 384] width 247 height 45
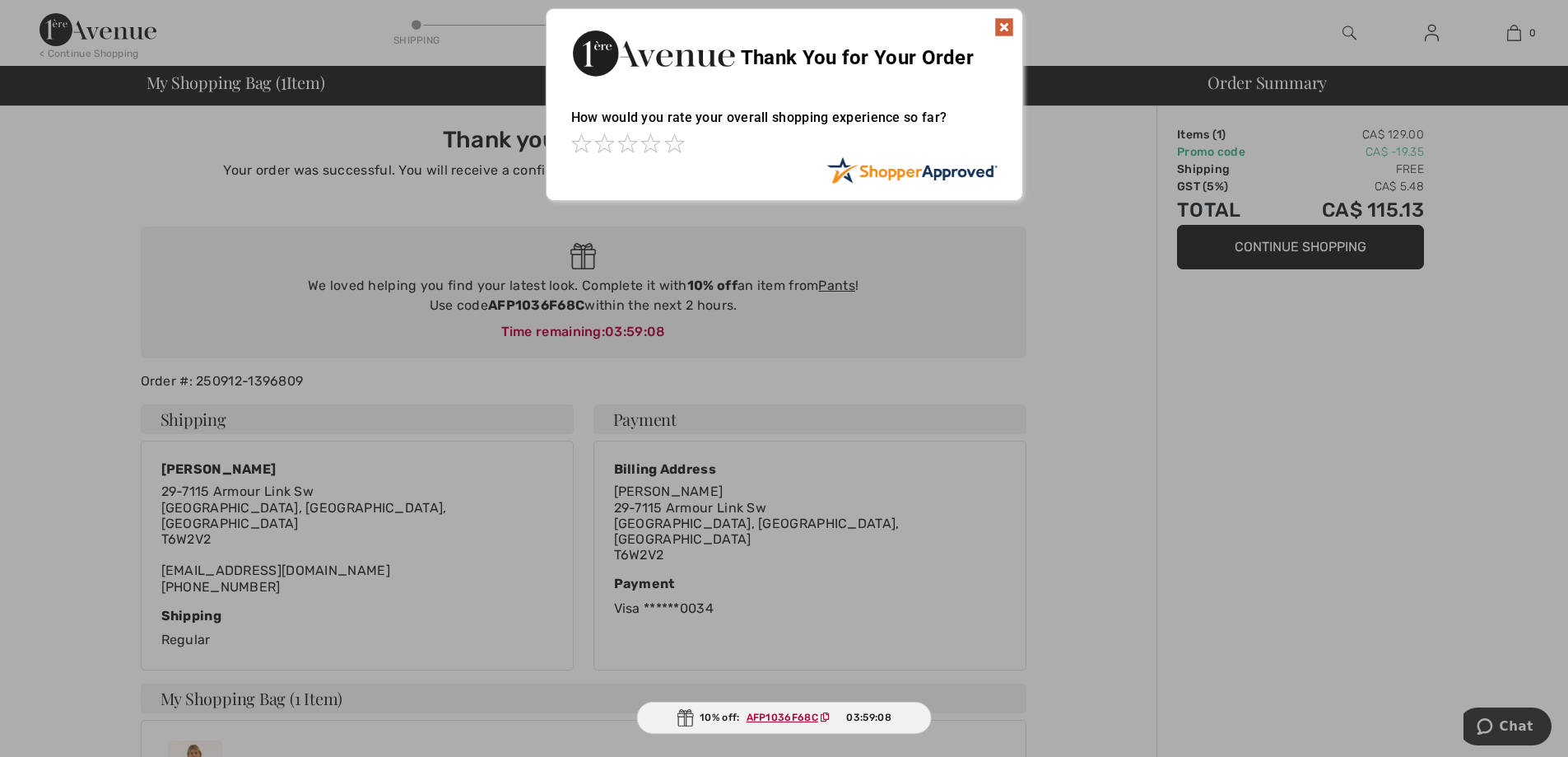
click at [1004, 28] on img at bounding box center [1004, 27] width 20 height 20
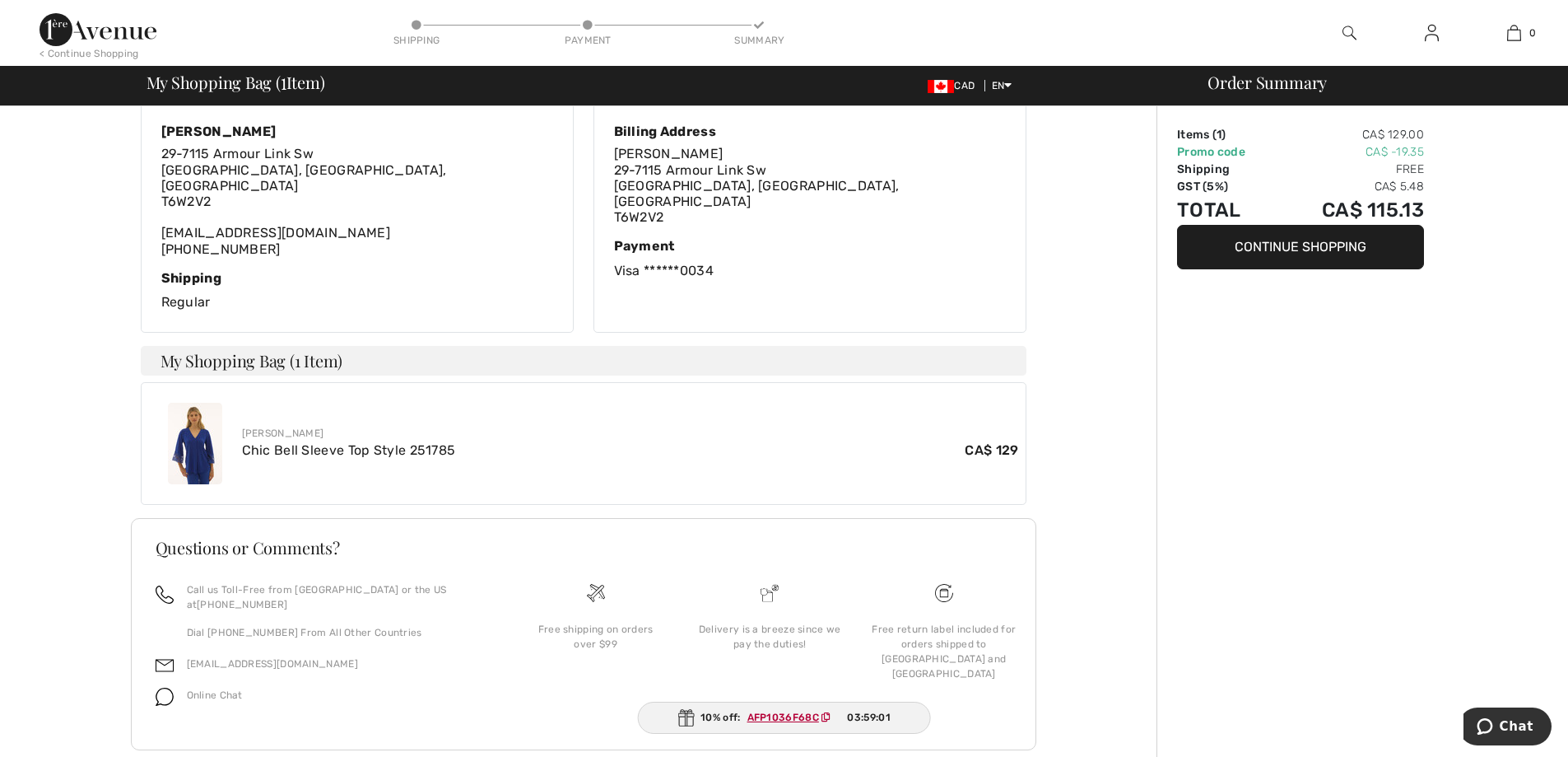
scroll to position [342, 0]
